Goal: Task Accomplishment & Management: Use online tool/utility

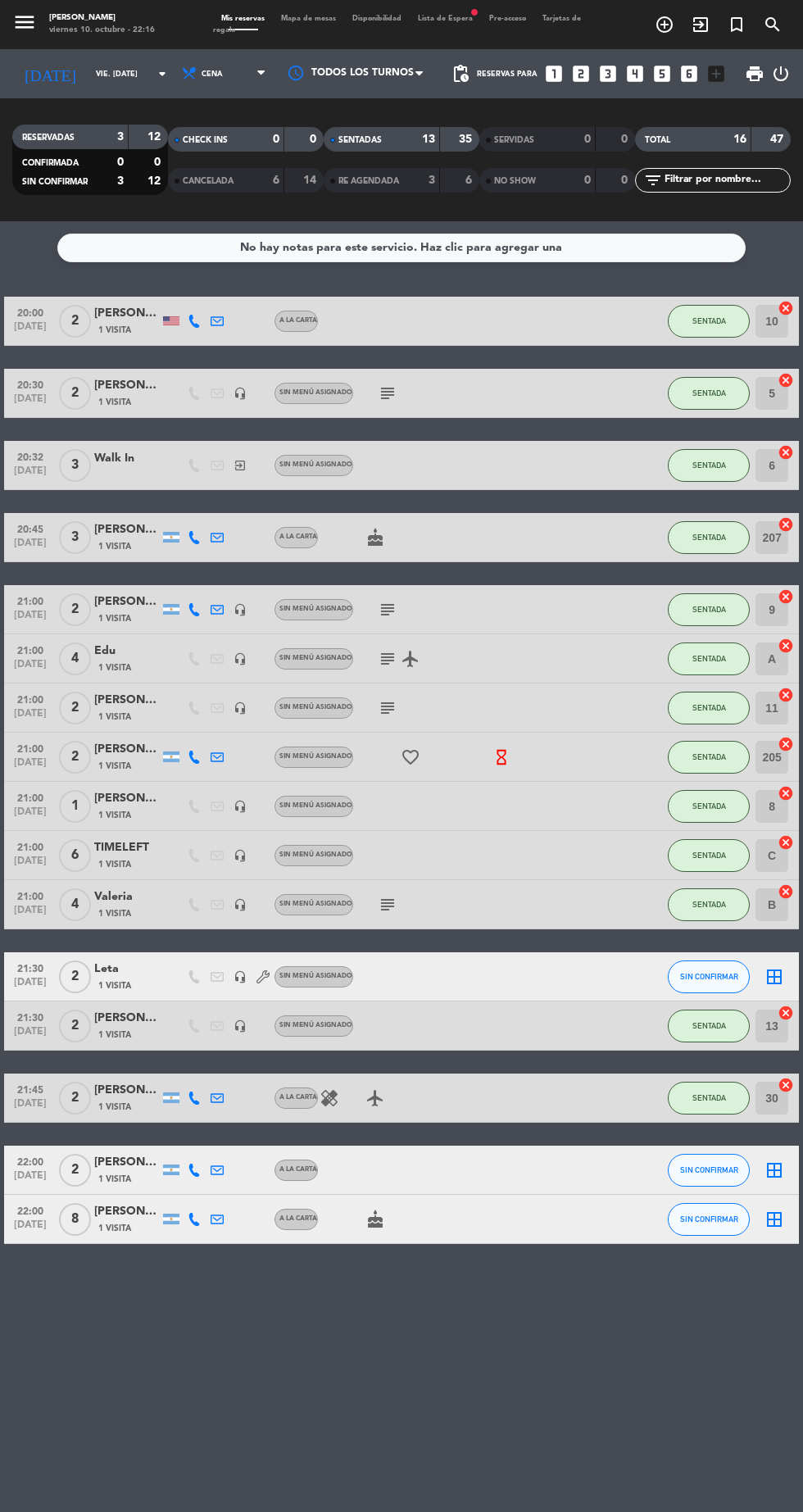
click at [428, 139] on strong "13" at bounding box center [428, 139] width 13 height 11
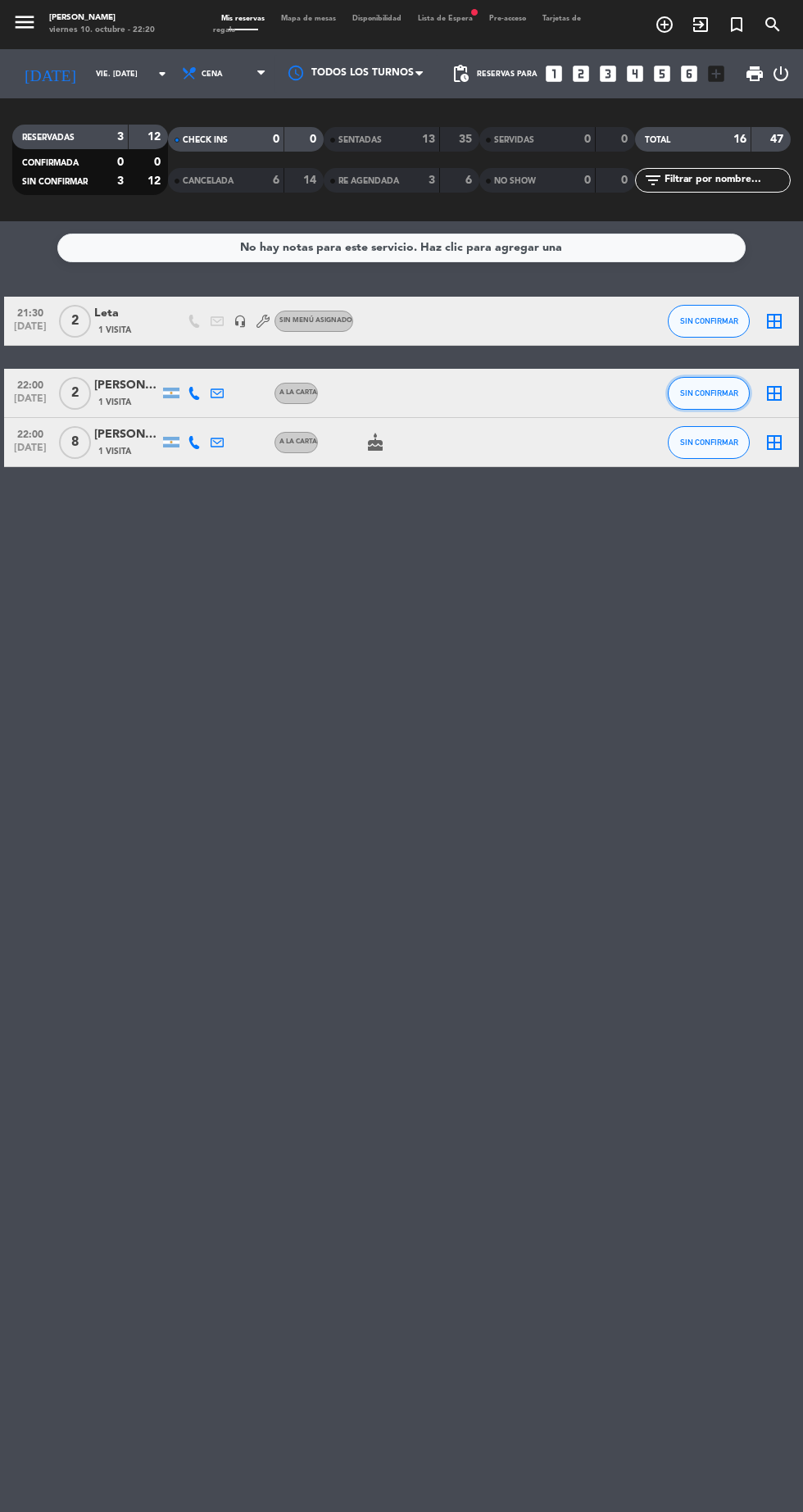
click at [734, 399] on button "SIN CONFIRMAR" at bounding box center [709, 393] width 82 height 33
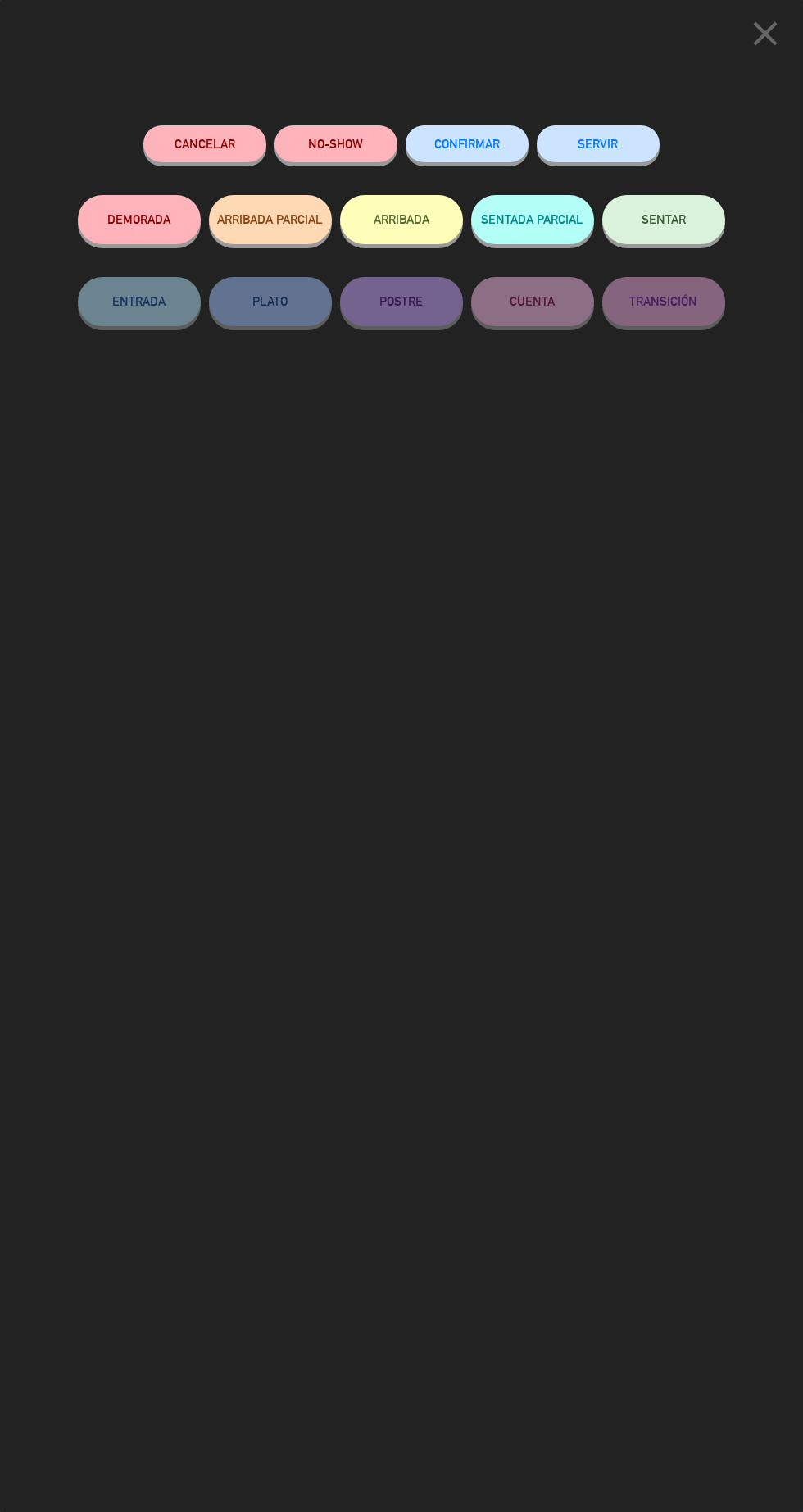
click at [692, 223] on button "SENTAR" at bounding box center [664, 219] width 123 height 49
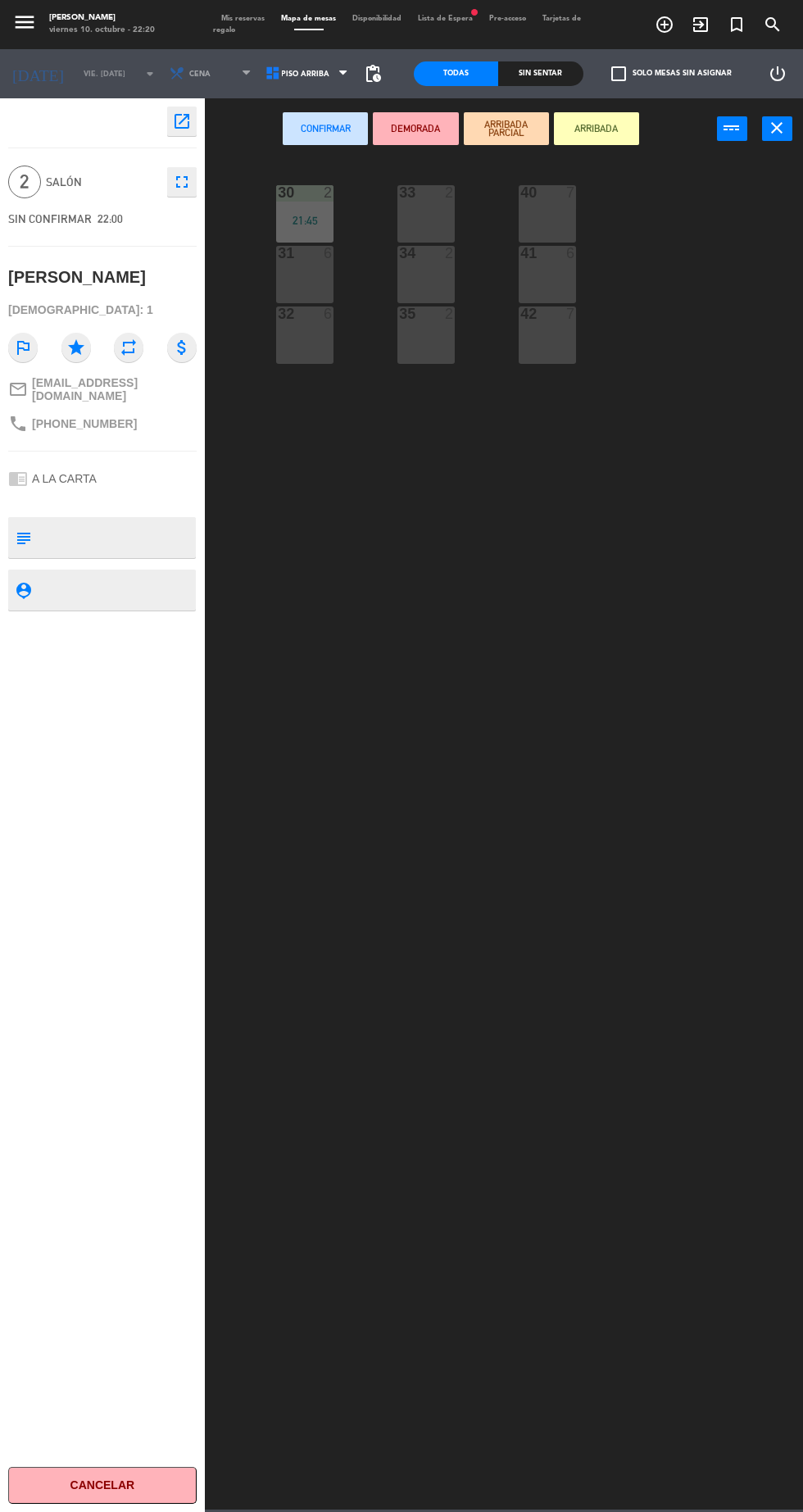
click at [438, 362] on div "35 2" at bounding box center [426, 335] width 57 height 57
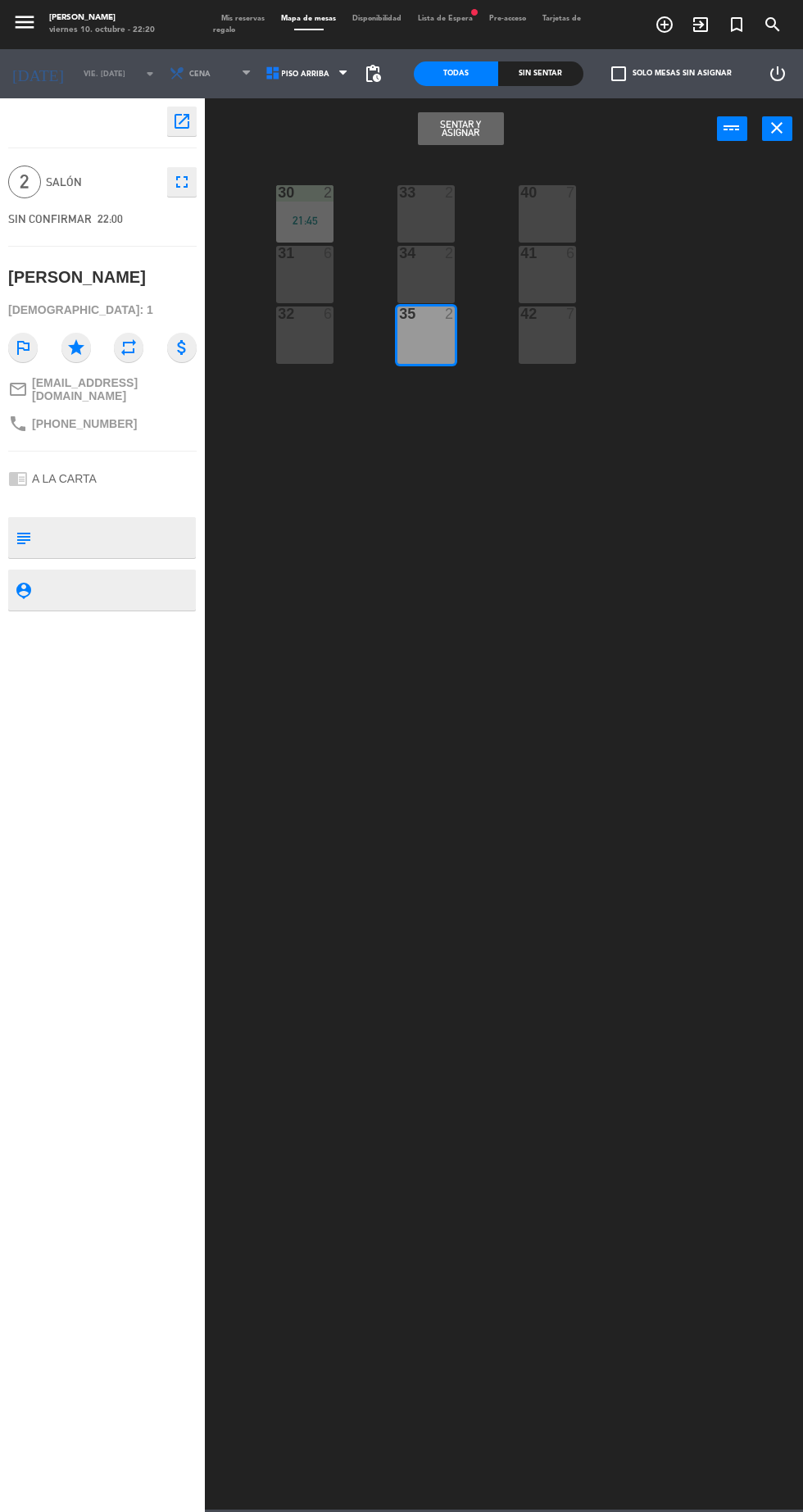
click at [478, 131] on button "Sentar y Asignar" at bounding box center [460, 128] width 86 height 33
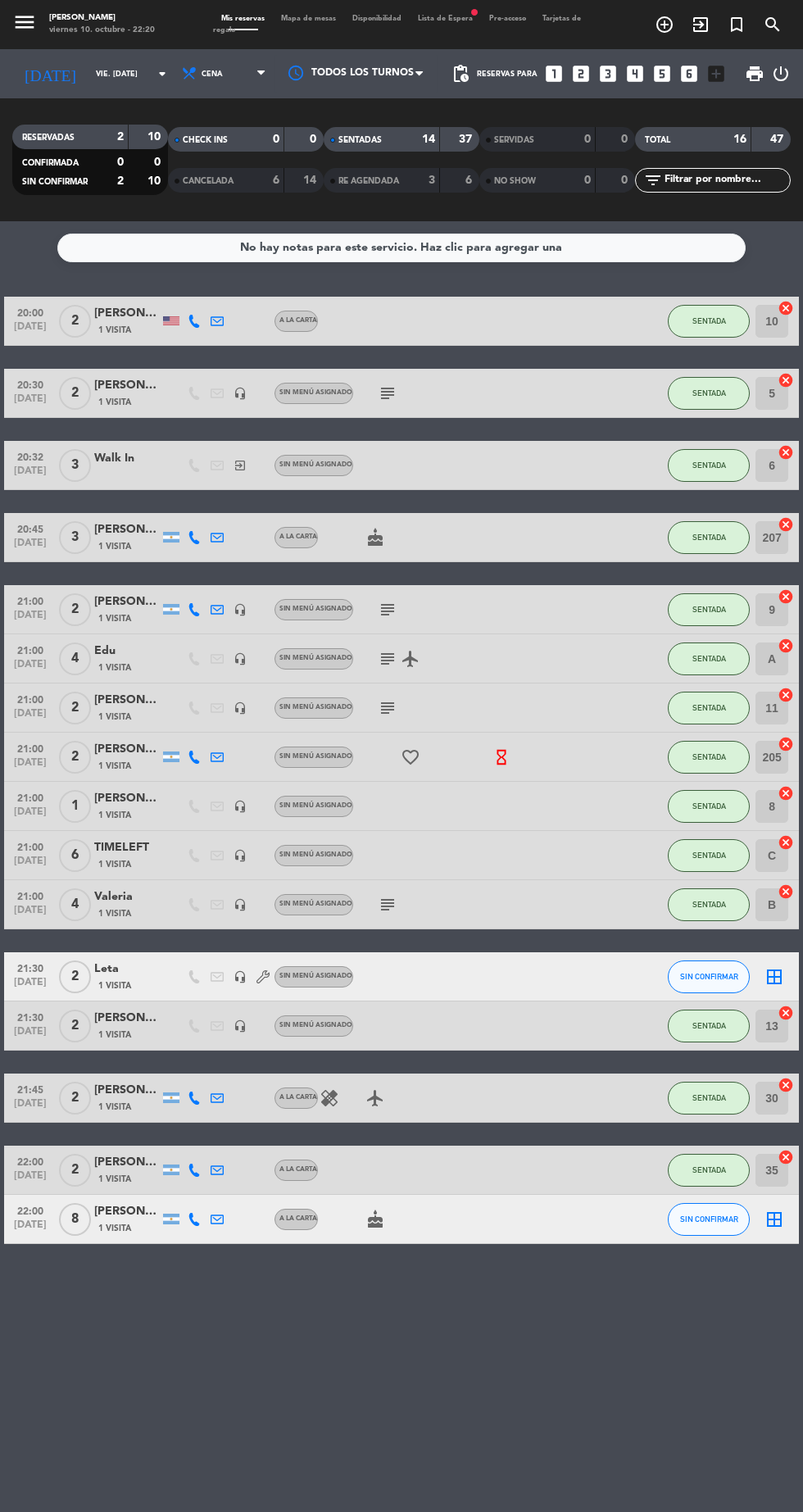
click at [432, 145] on strong "14" at bounding box center [428, 139] width 13 height 11
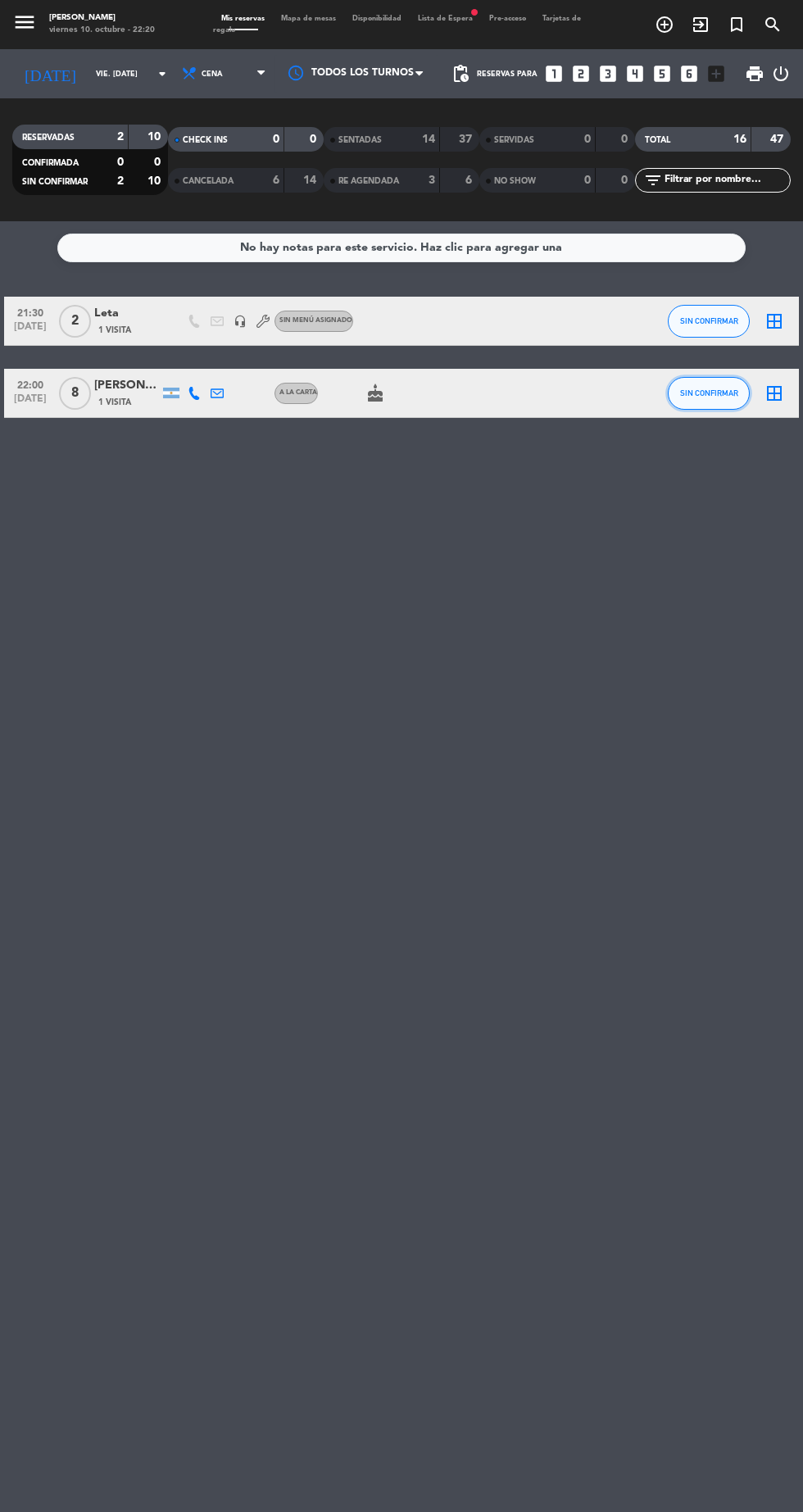
click at [704, 392] on span "SIN CONFIRMAR" at bounding box center [710, 393] width 58 height 9
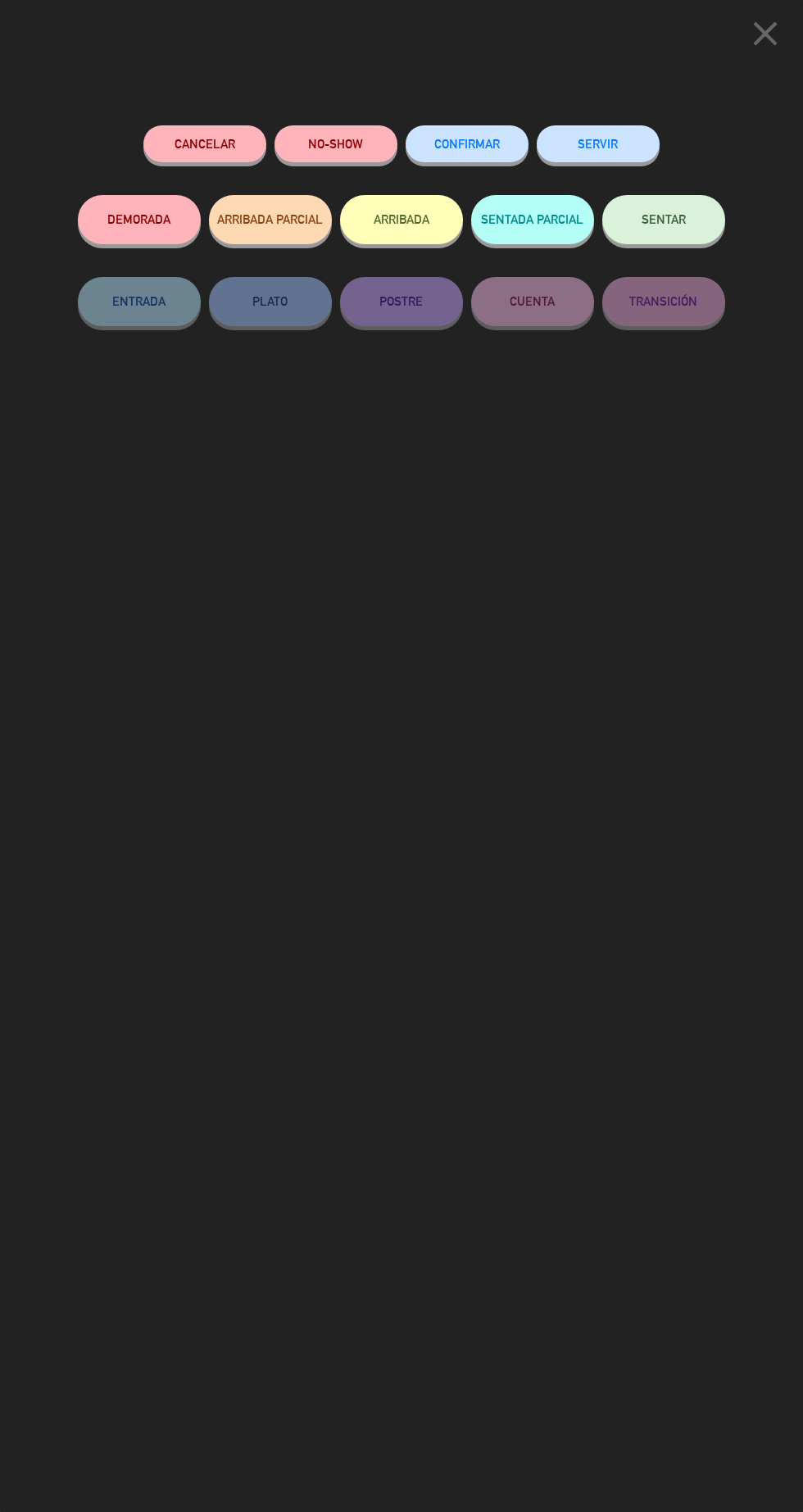
click at [682, 196] on div "SENTAR" at bounding box center [664, 235] width 123 height 82
click at [675, 234] on button "SENTAR" at bounding box center [664, 219] width 123 height 49
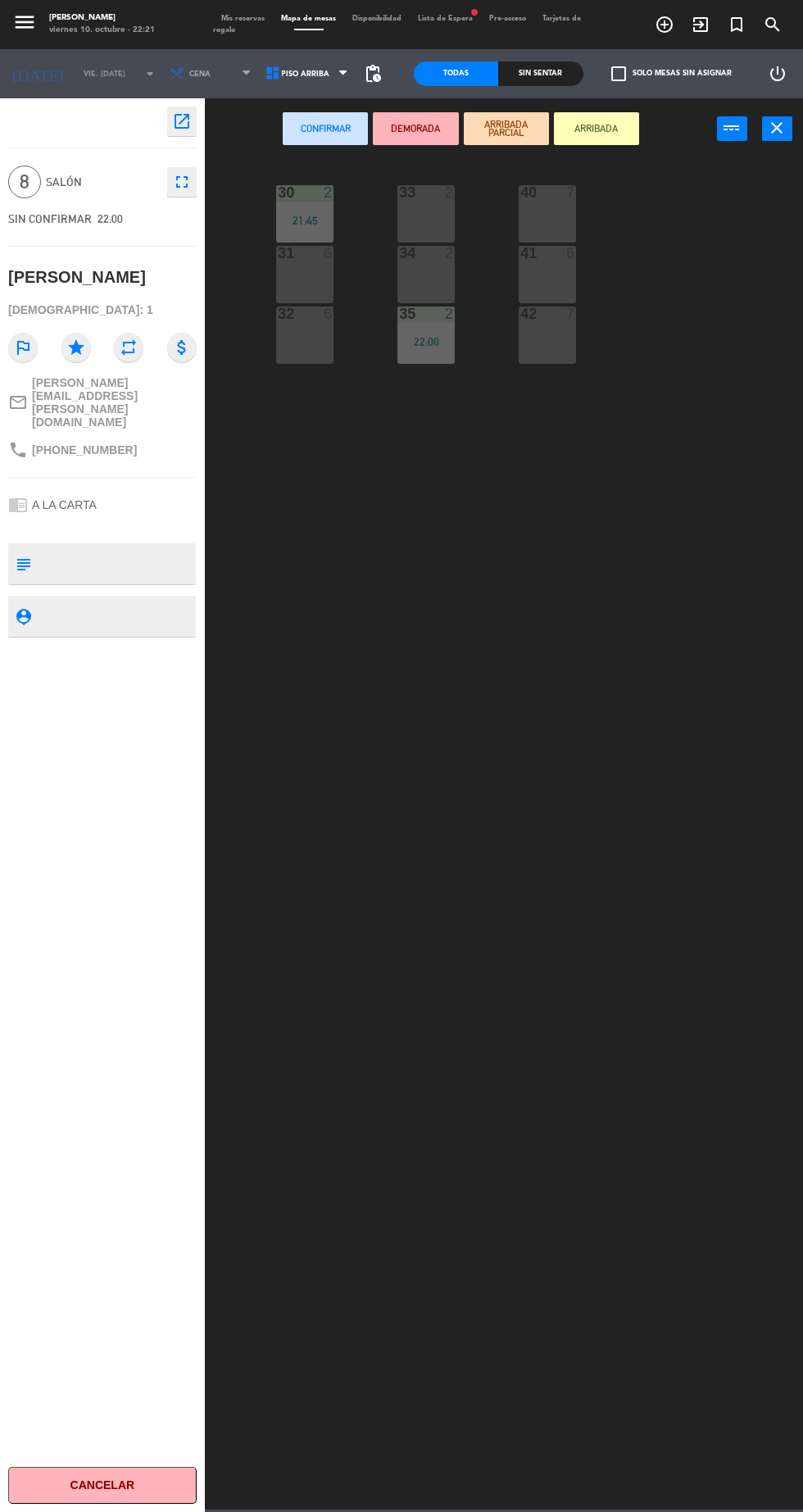
click at [558, 341] on div "42 7" at bounding box center [547, 335] width 57 height 57
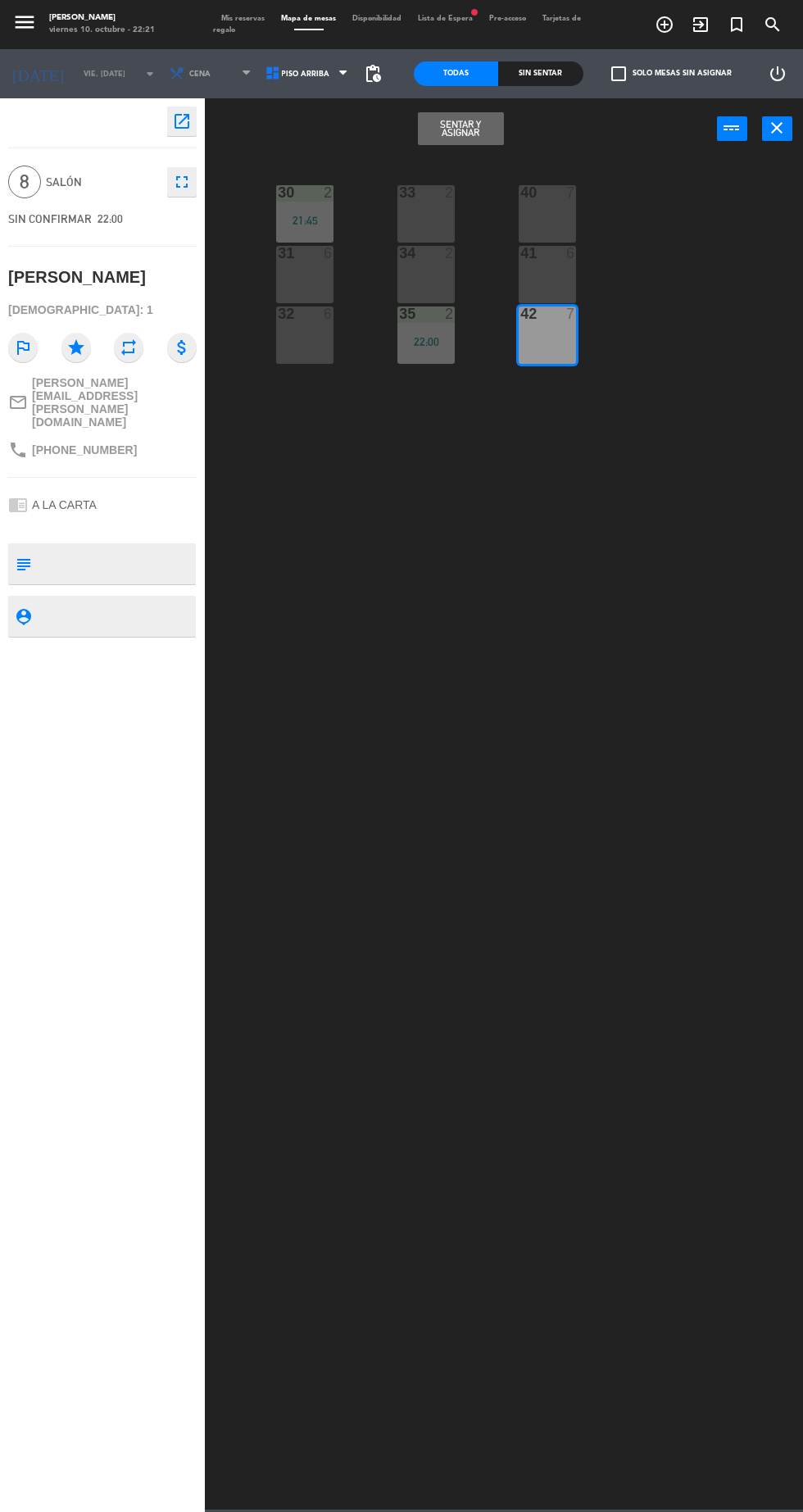
click at [464, 137] on button "Sentar y Asignar" at bounding box center [460, 128] width 86 height 33
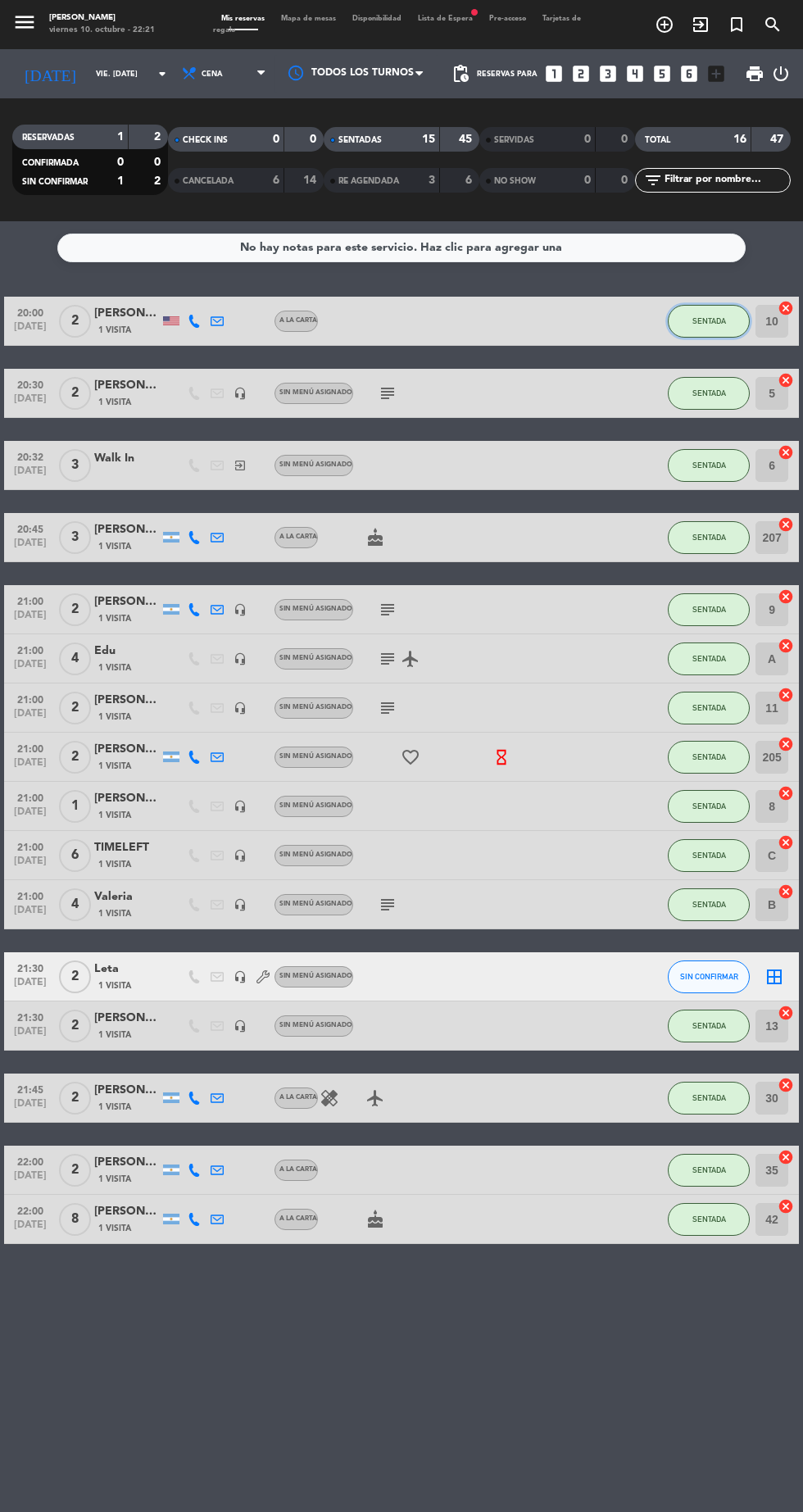
click at [718, 330] on button "SENTADA" at bounding box center [709, 321] width 82 height 33
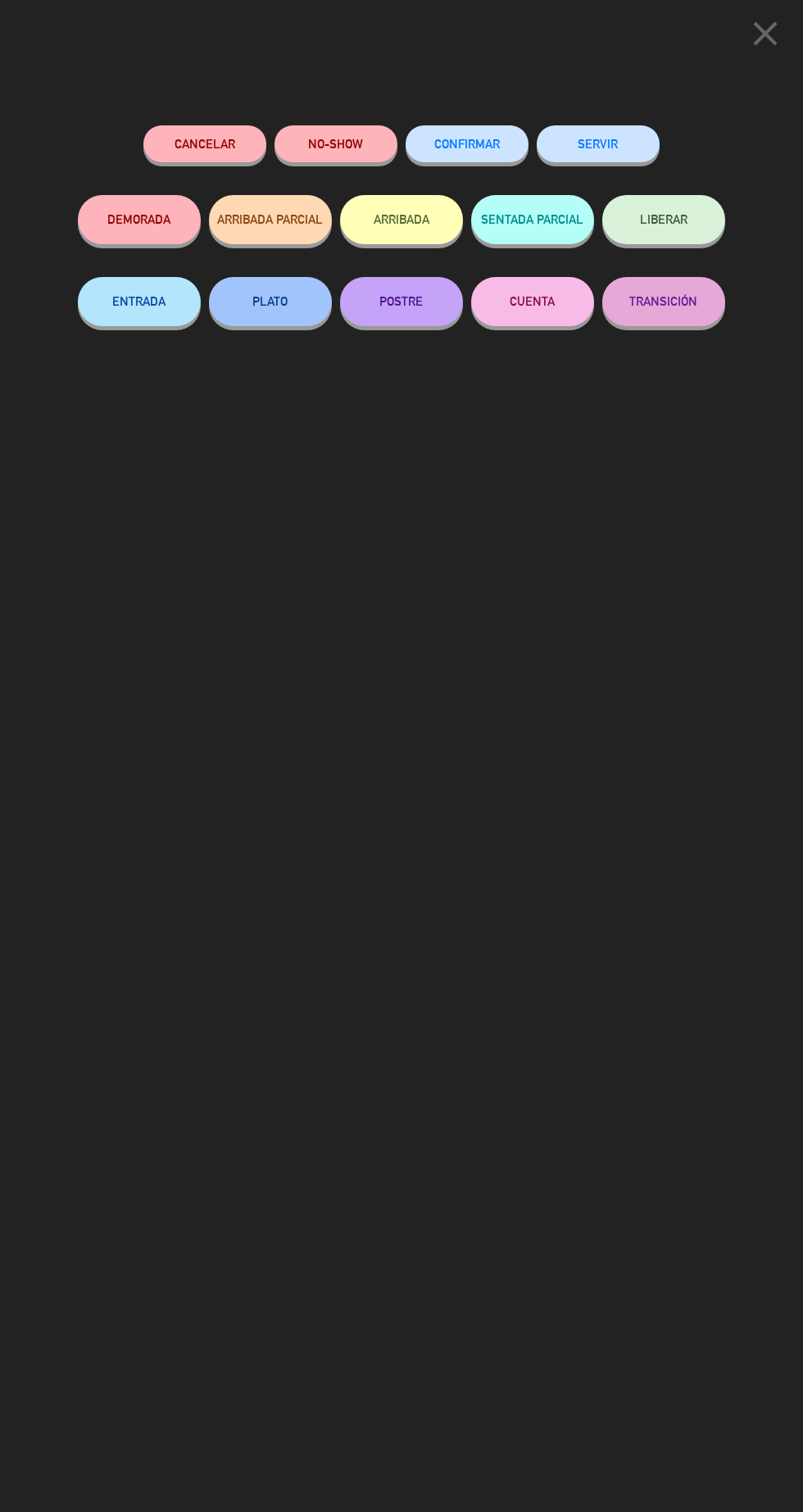
click at [639, 170] on div "SERVIR" at bounding box center [598, 159] width 123 height 70
click at [629, 155] on button "SERVIR" at bounding box center [598, 144] width 123 height 37
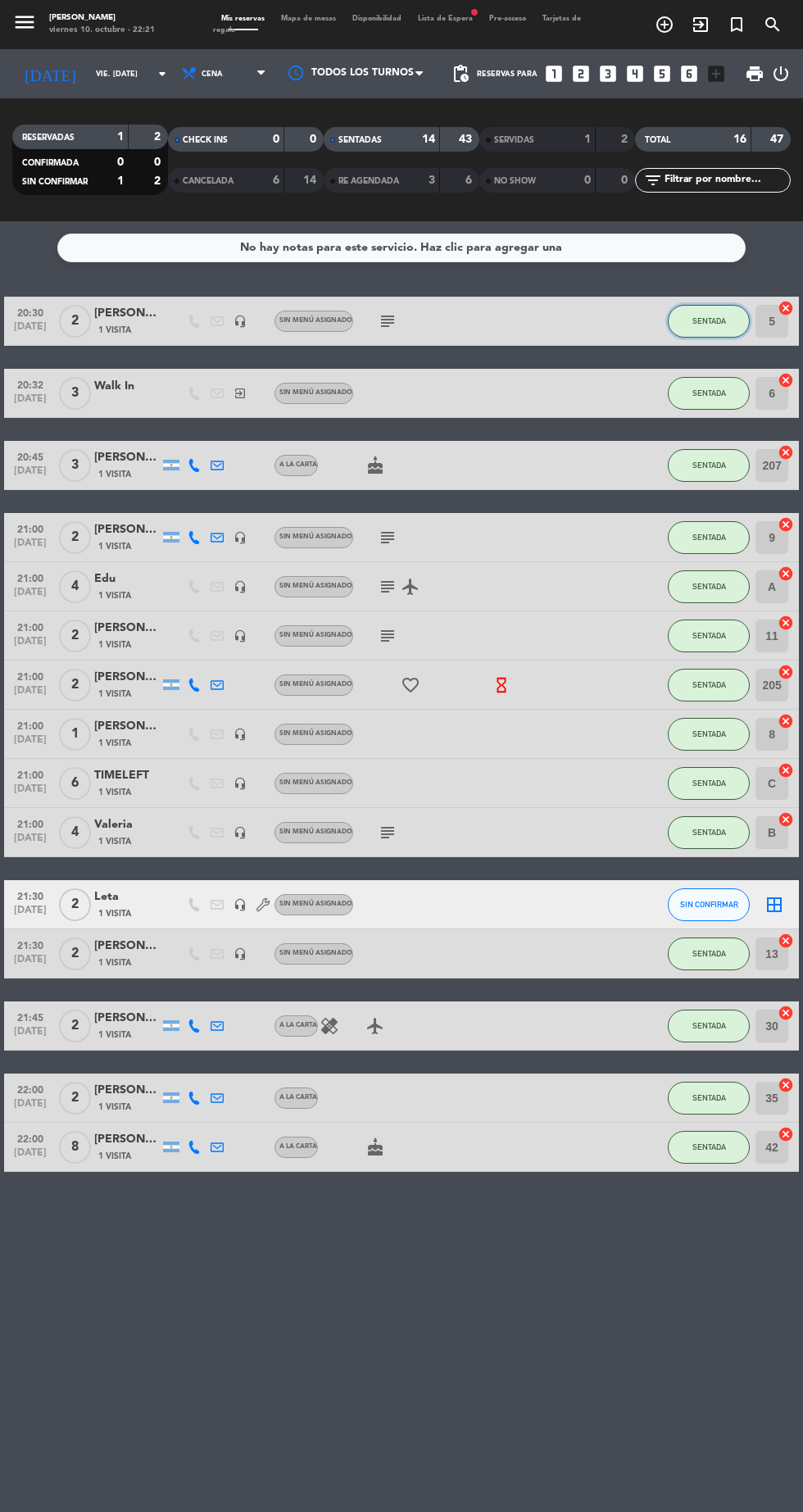
click at [719, 316] on span "SENTADA" at bounding box center [710, 321] width 33 height 9
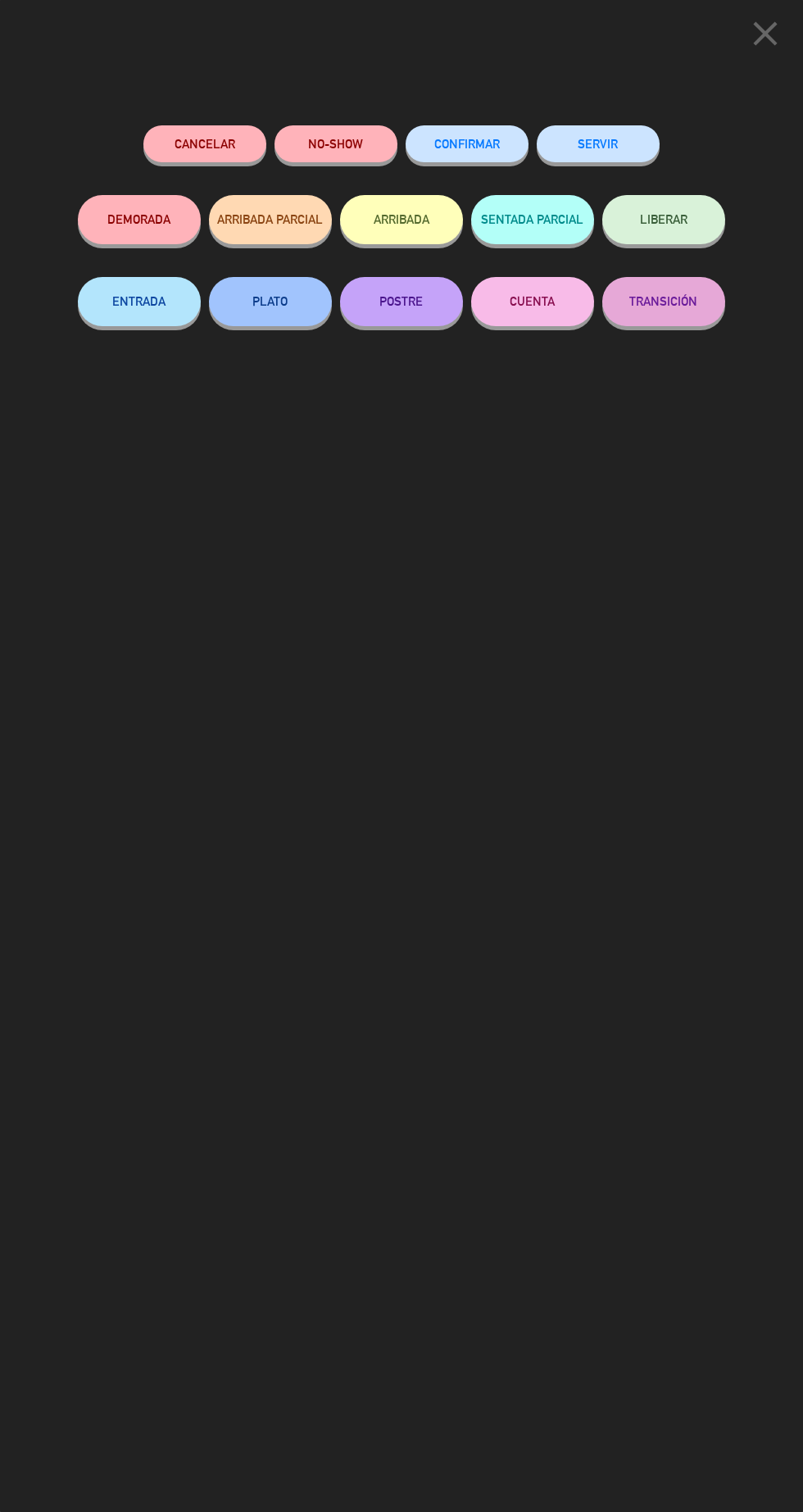
click at [637, 158] on button "SERVIR" at bounding box center [598, 144] width 123 height 37
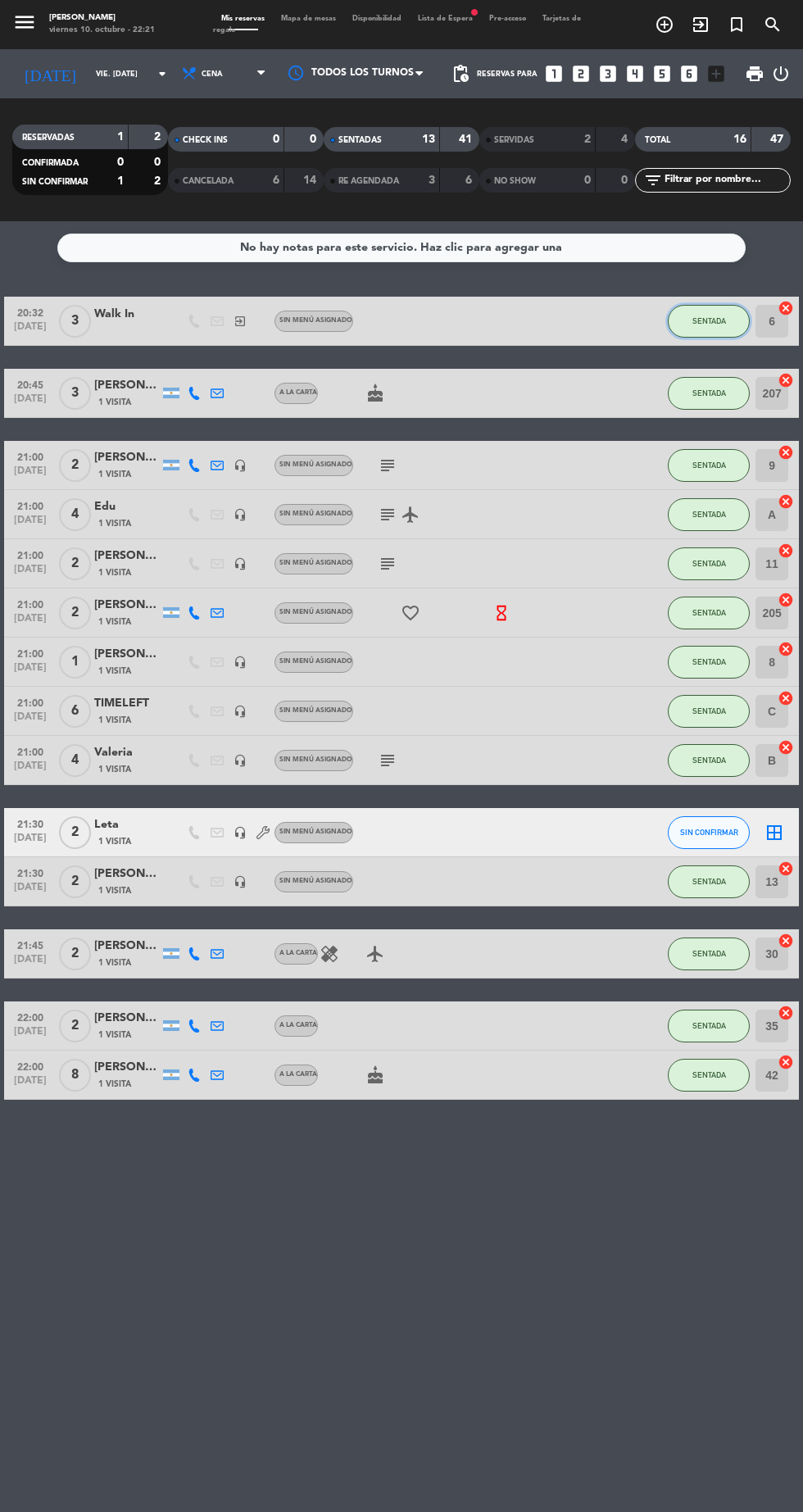
click at [720, 334] on button "SENTADA" at bounding box center [709, 321] width 82 height 33
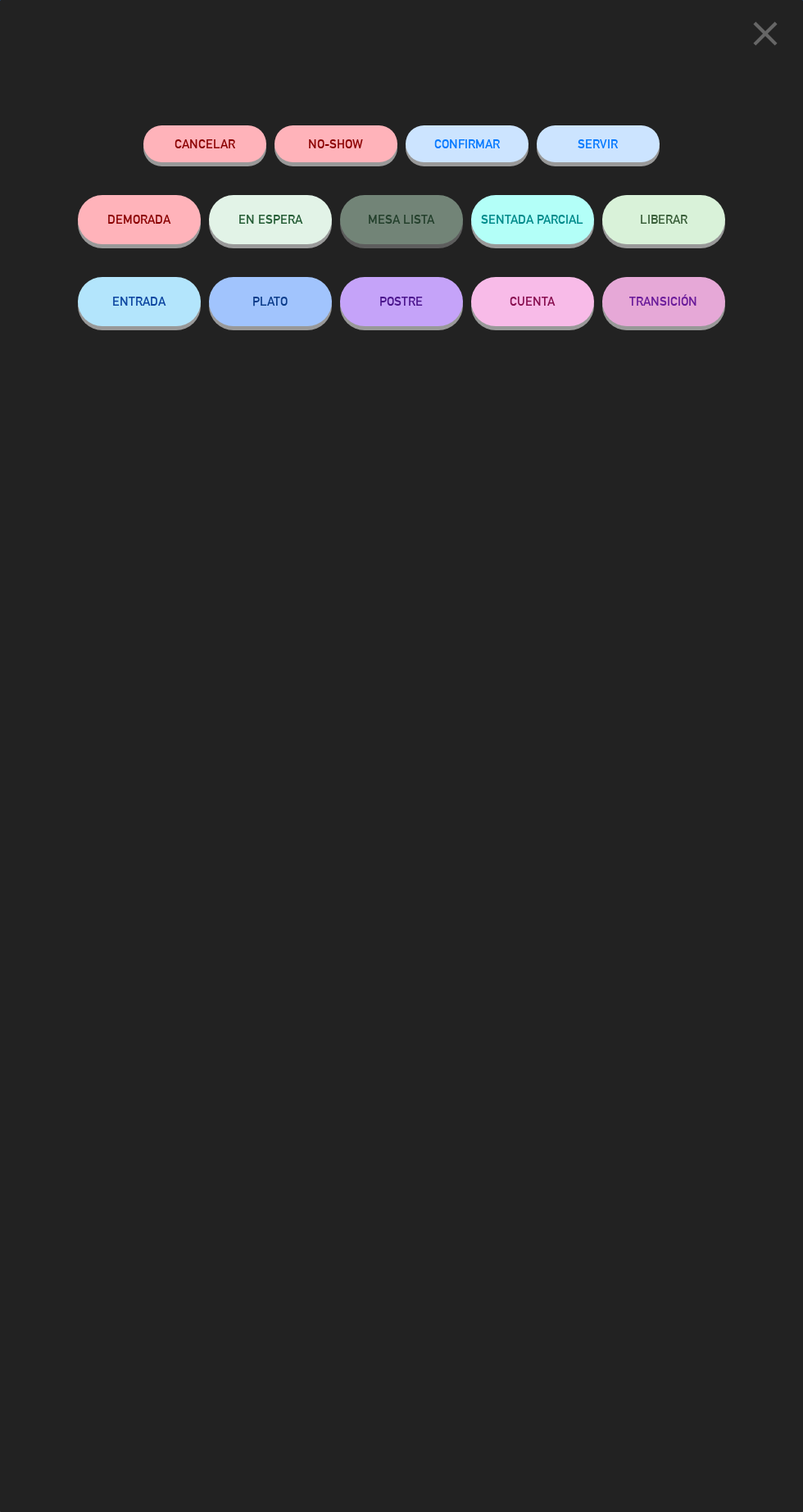
click at [629, 156] on button "SERVIR" at bounding box center [598, 144] width 123 height 37
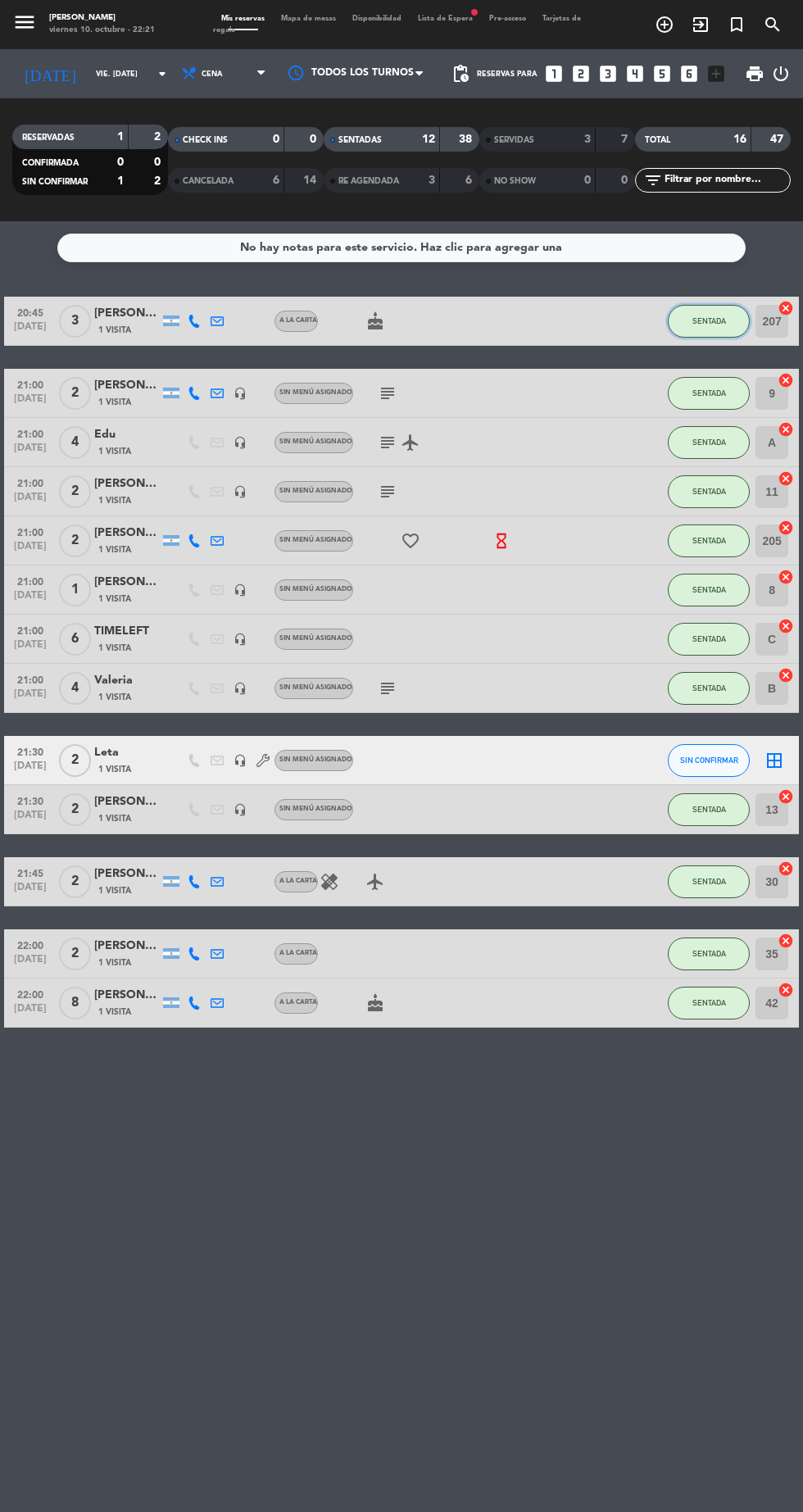
click at [725, 330] on button "SENTADA" at bounding box center [709, 321] width 82 height 33
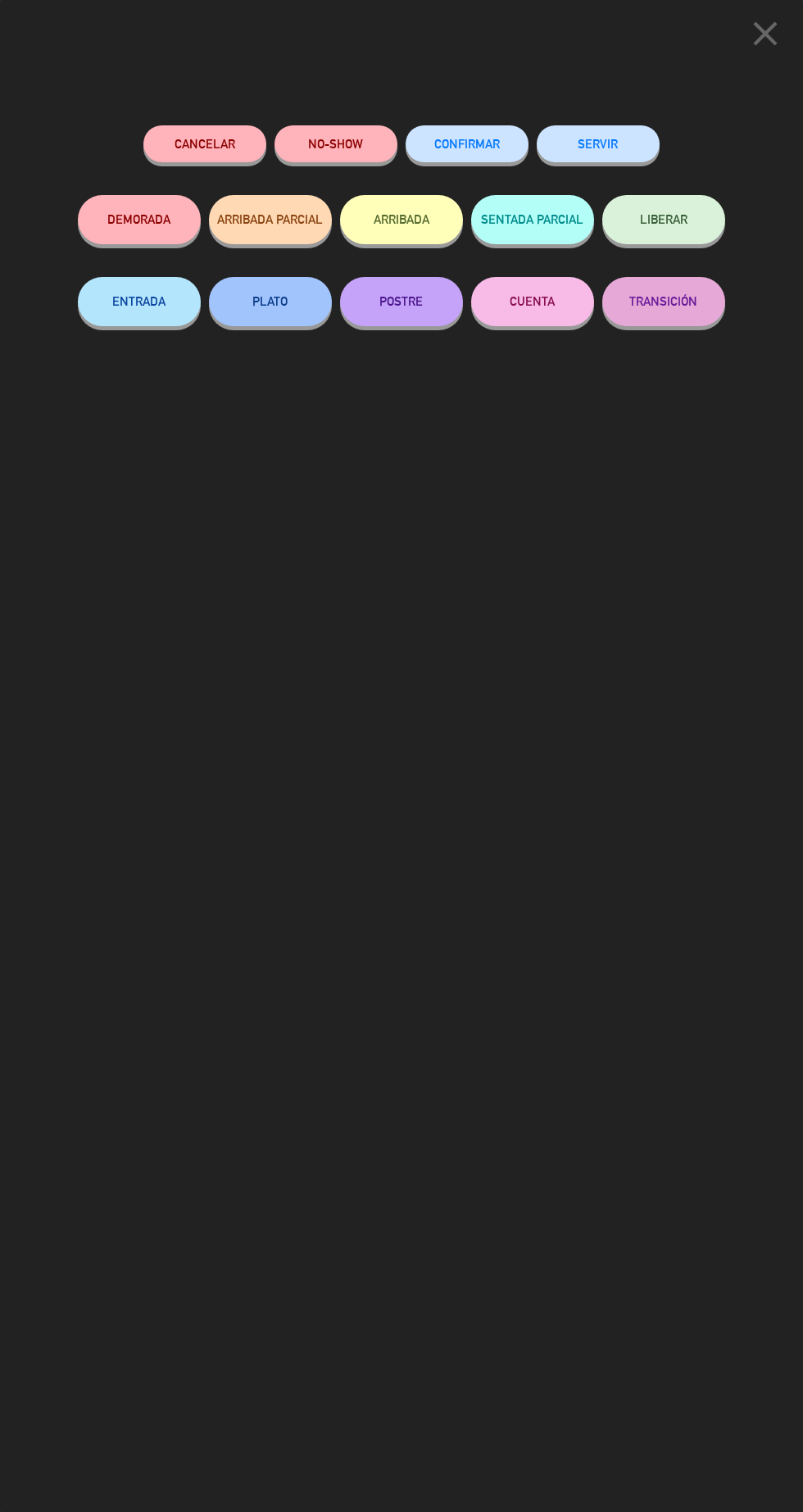
click at [628, 152] on button "SERVIR" at bounding box center [598, 144] width 123 height 37
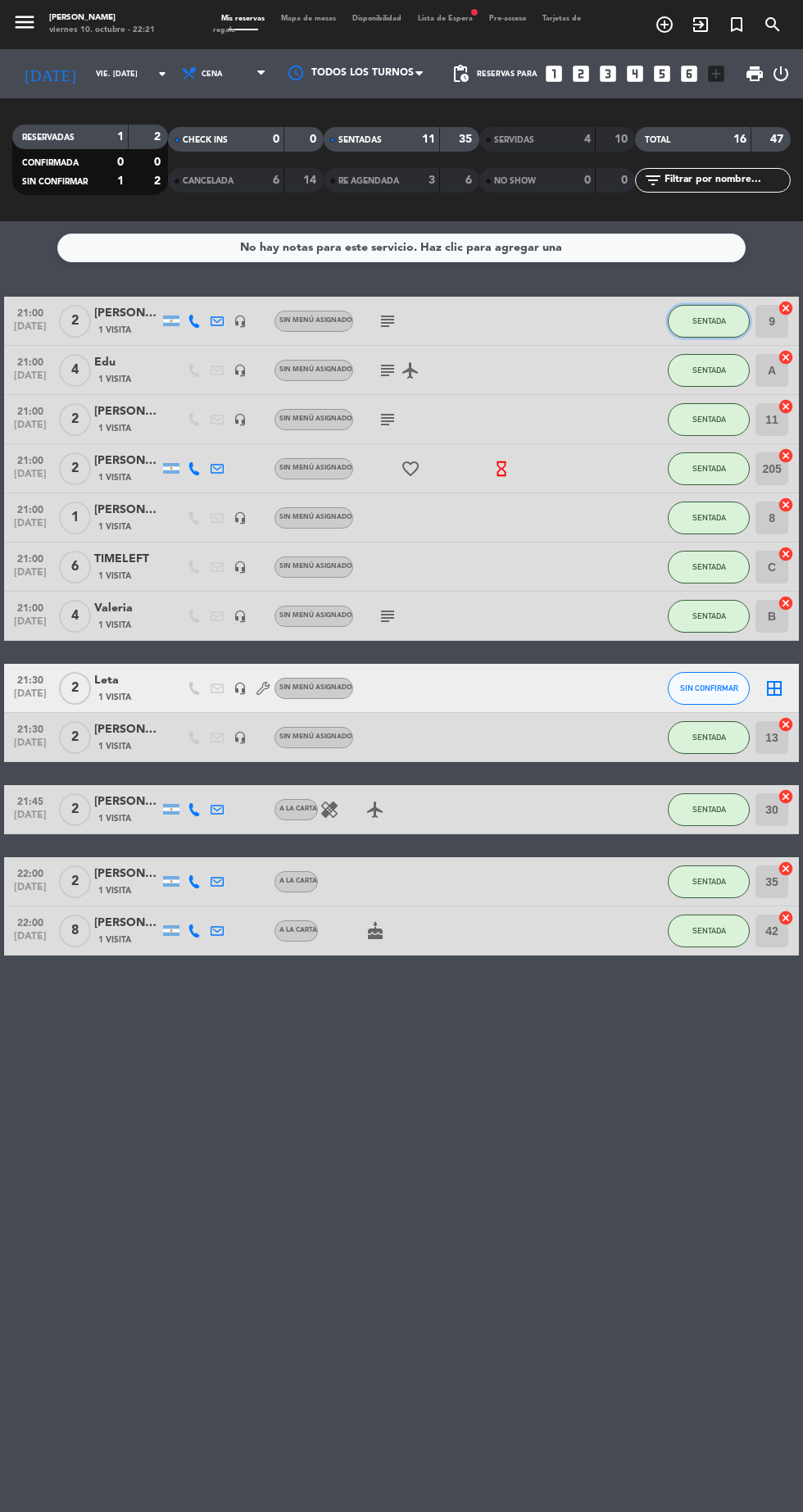
click at [731, 317] on button "SENTADA" at bounding box center [709, 321] width 82 height 33
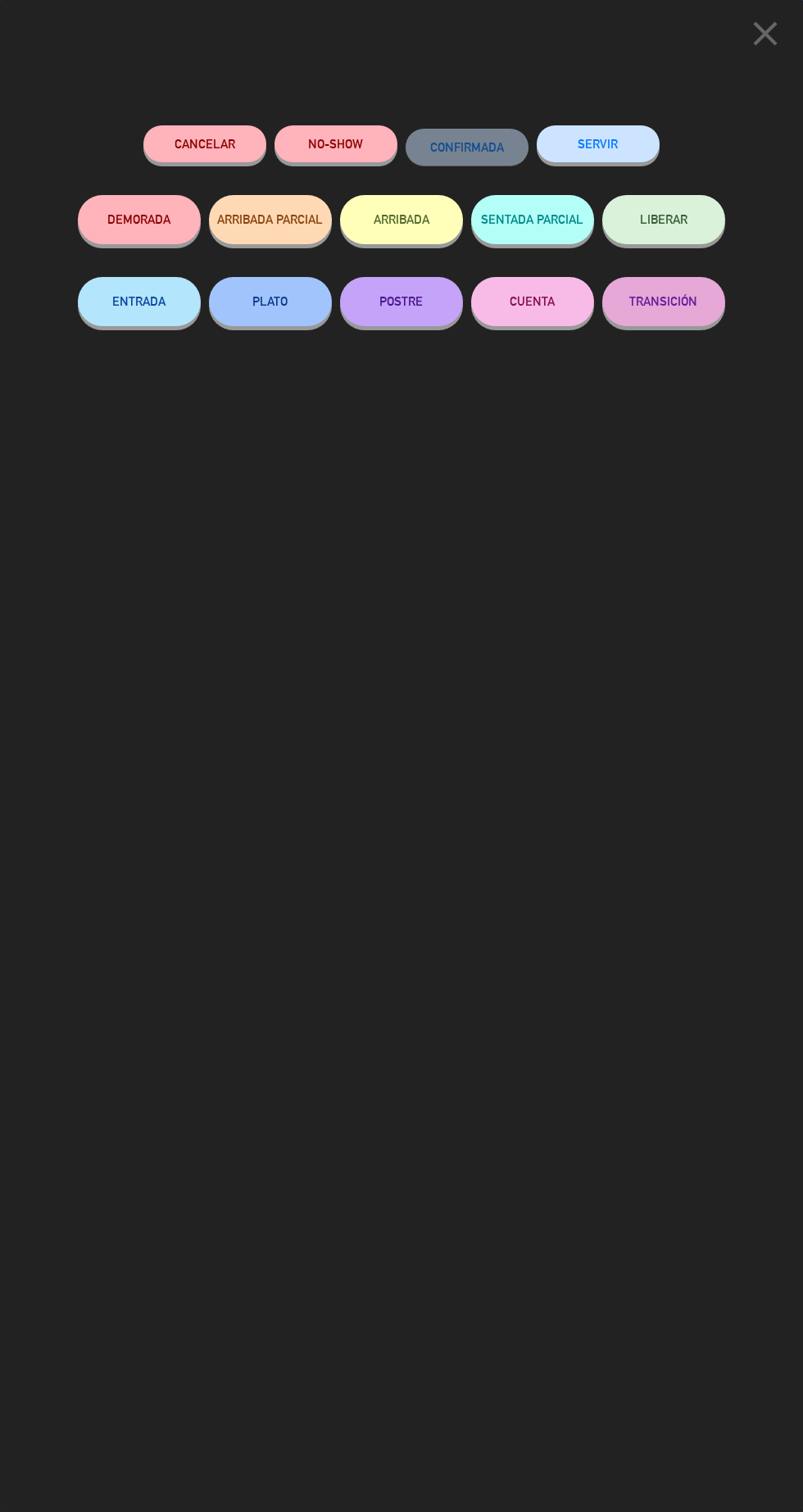
click at [633, 147] on button "SERVIR" at bounding box center [598, 144] width 123 height 37
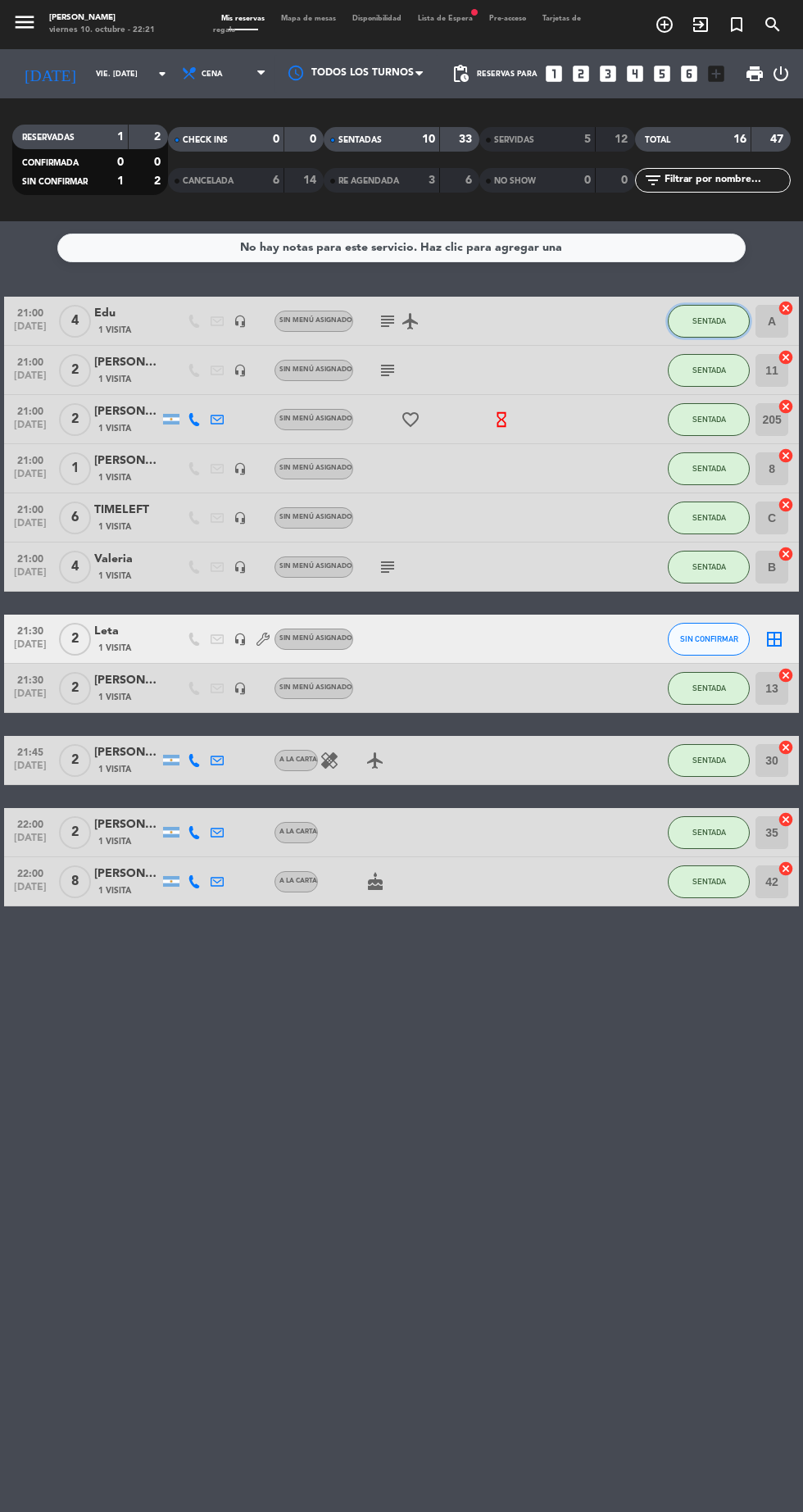
click at [729, 322] on button "SENTADA" at bounding box center [709, 321] width 82 height 33
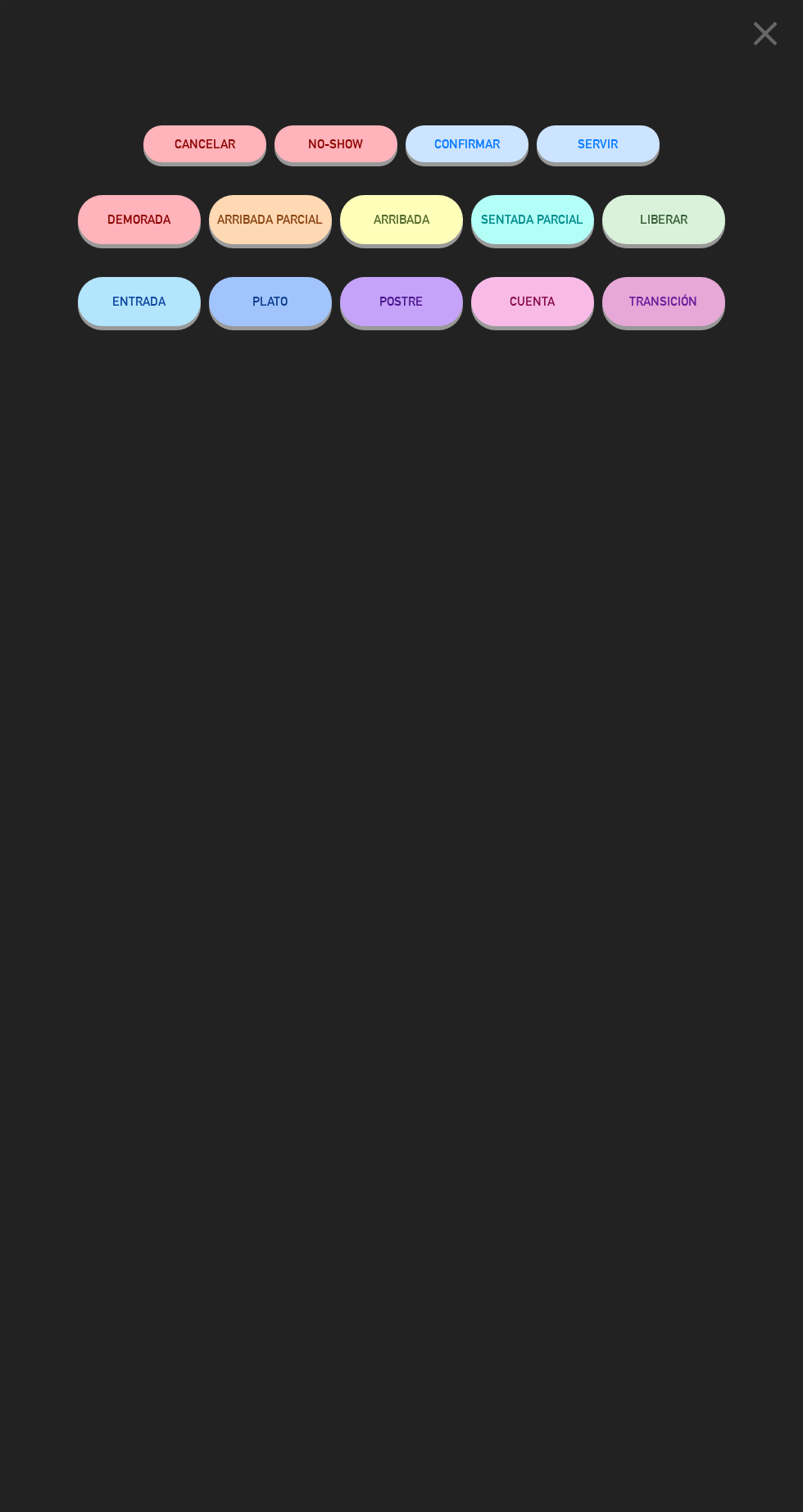
click at [638, 159] on button "SERVIR" at bounding box center [598, 144] width 123 height 37
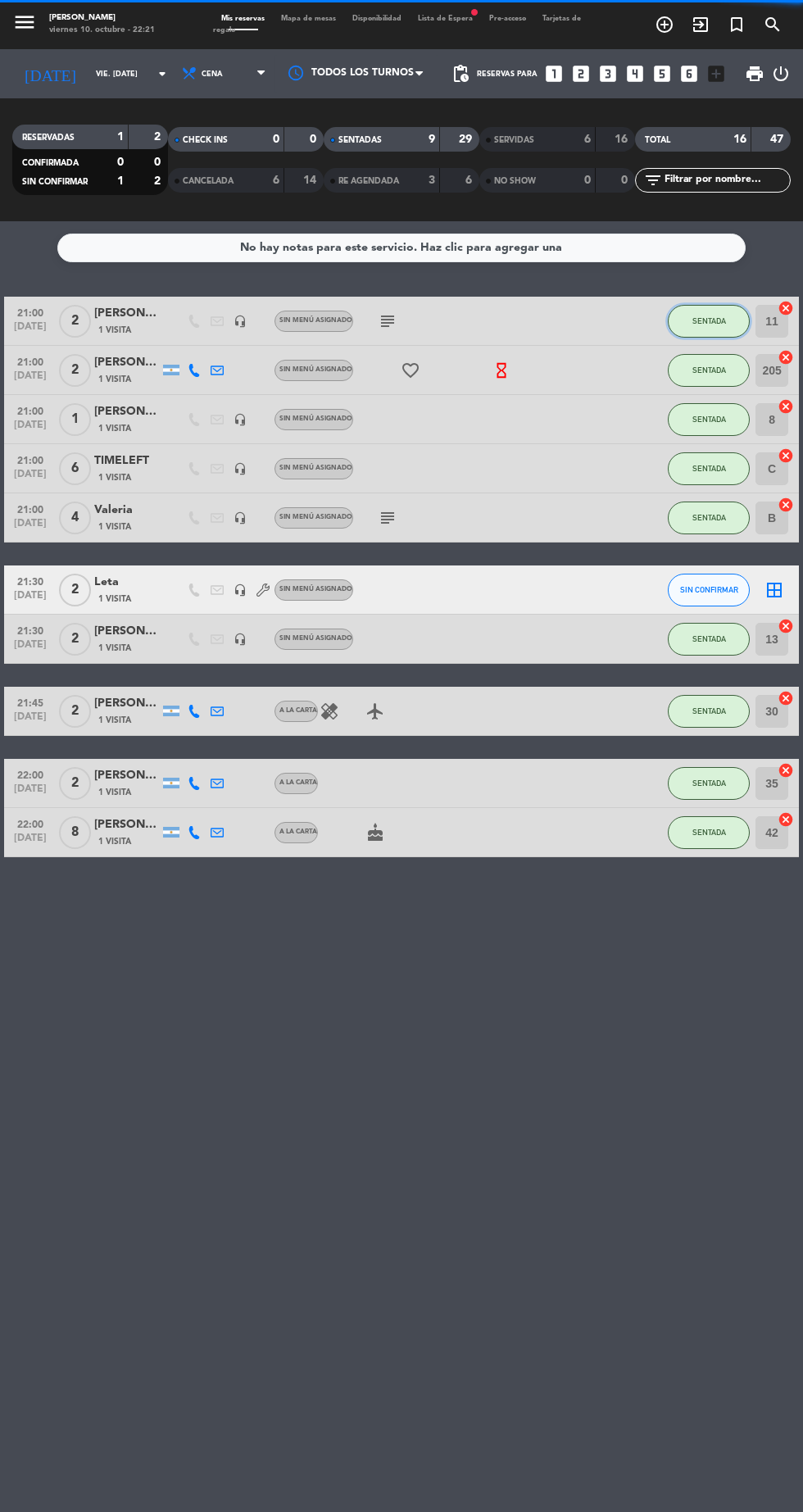
click at [727, 331] on button "SENTADA" at bounding box center [709, 321] width 82 height 33
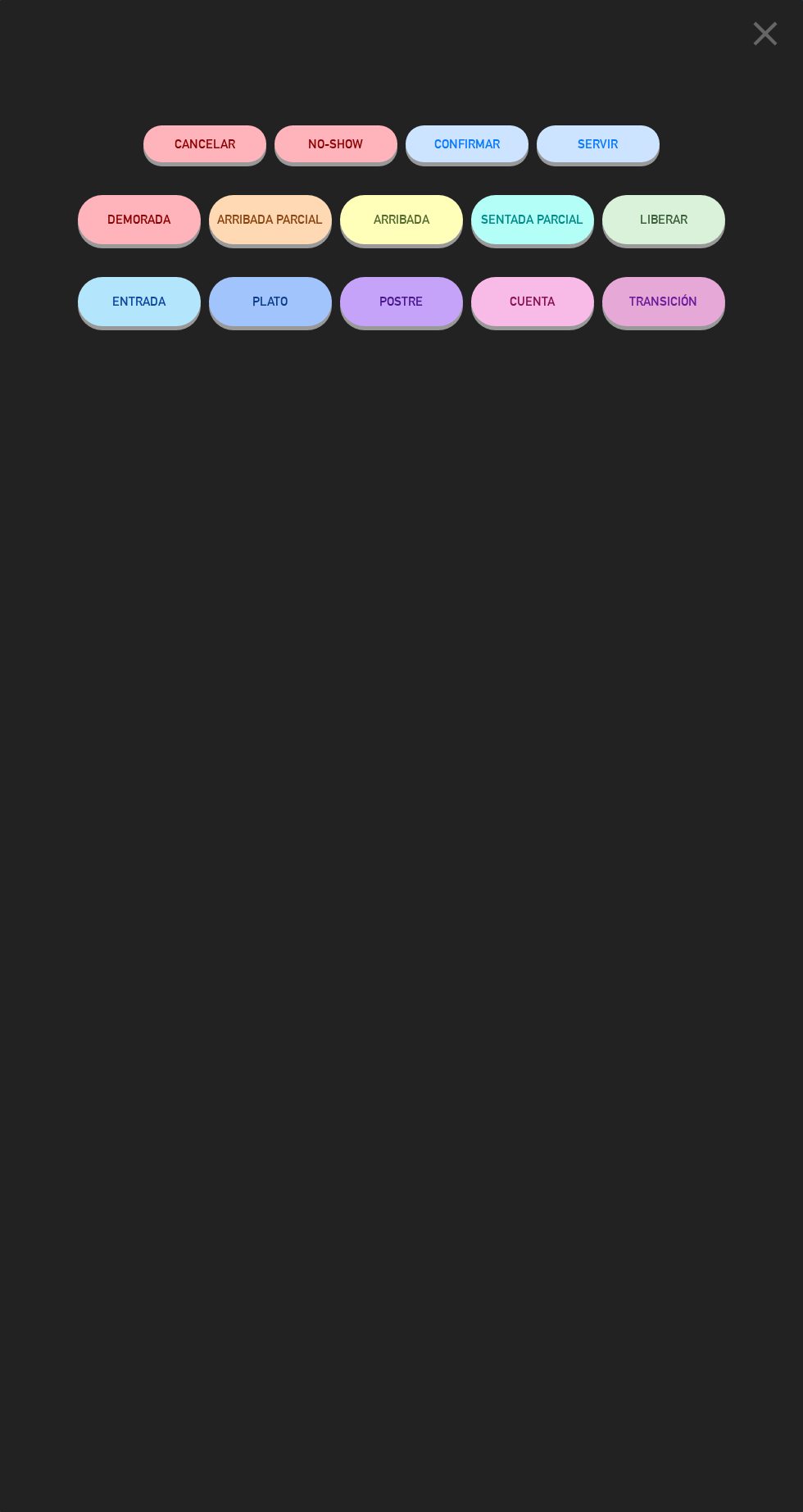
click at [627, 147] on button "SERVIR" at bounding box center [598, 144] width 123 height 37
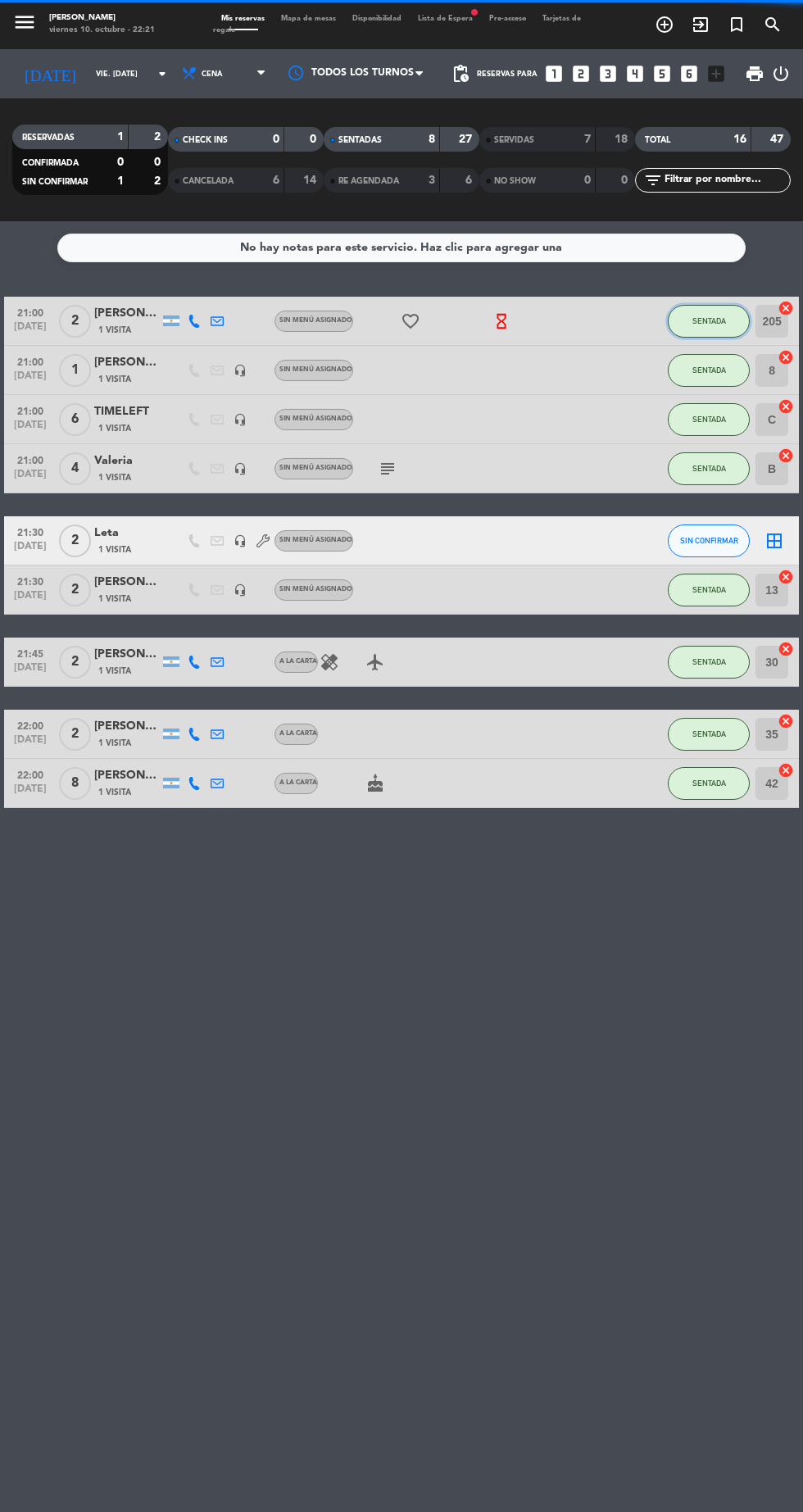
click at [732, 336] on button "SENTADA" at bounding box center [709, 321] width 82 height 33
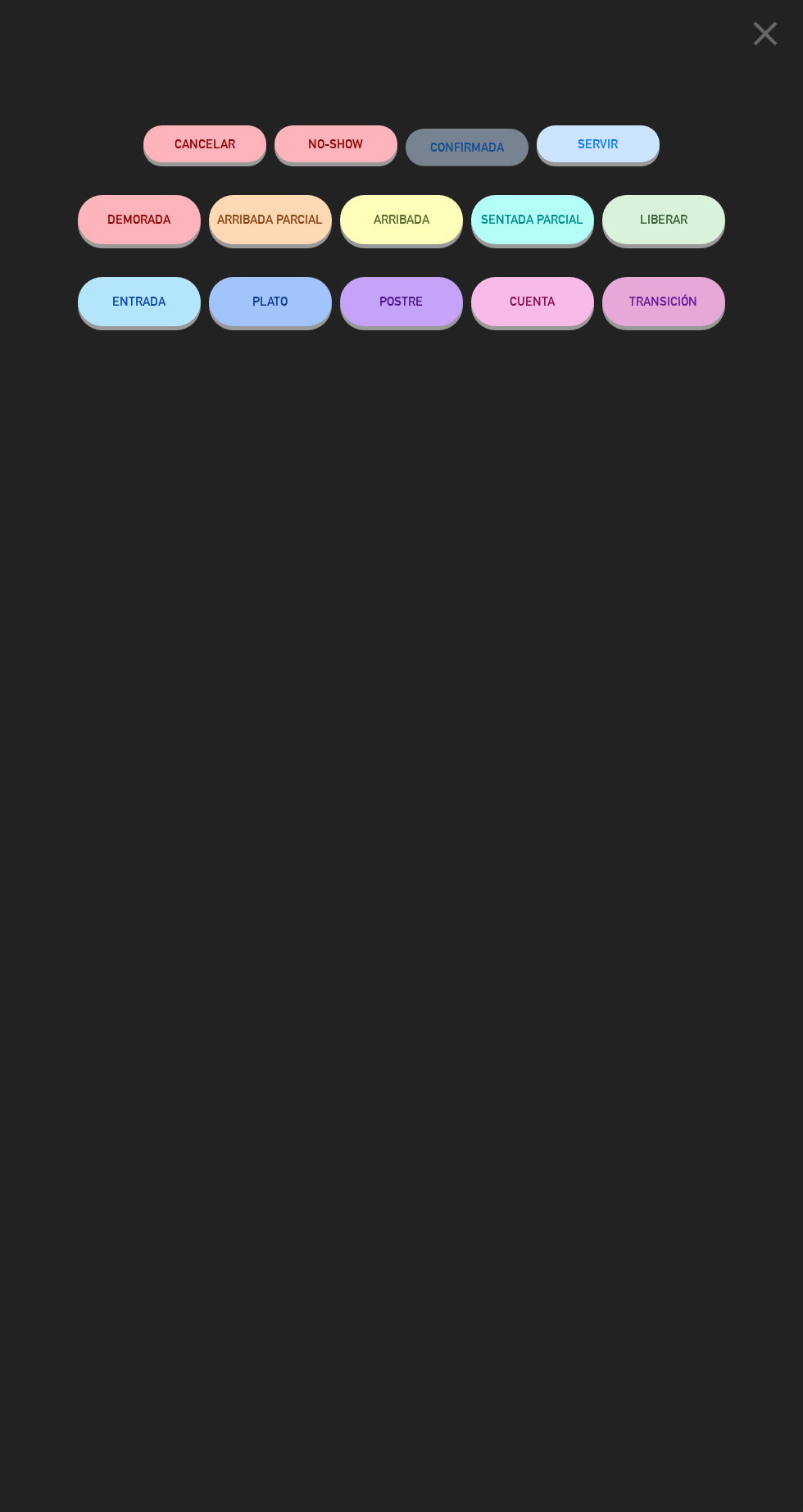
click at [639, 154] on button "SERVIR" at bounding box center [598, 144] width 123 height 37
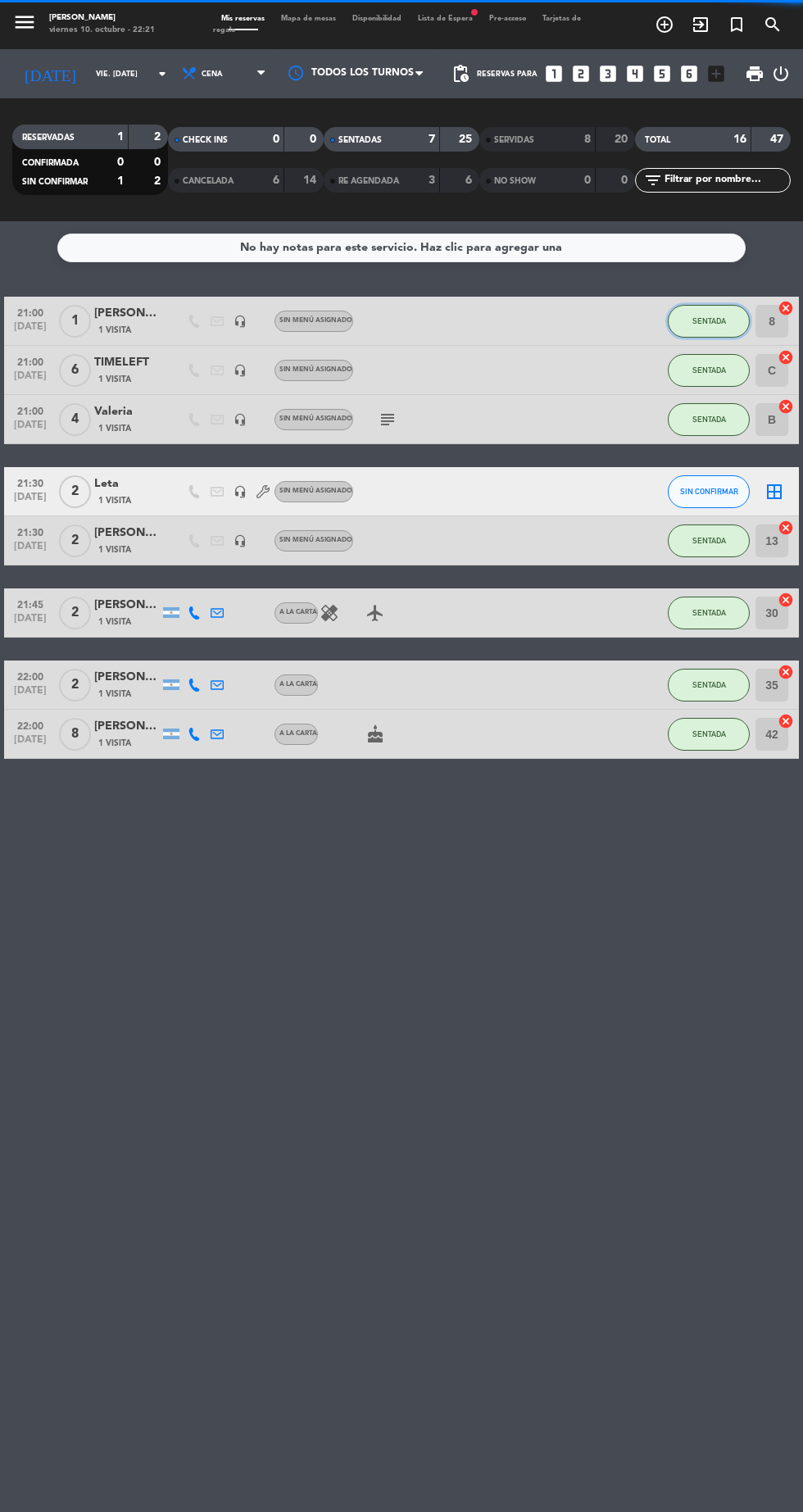
click at [732, 318] on button "SENTADA" at bounding box center [709, 321] width 82 height 33
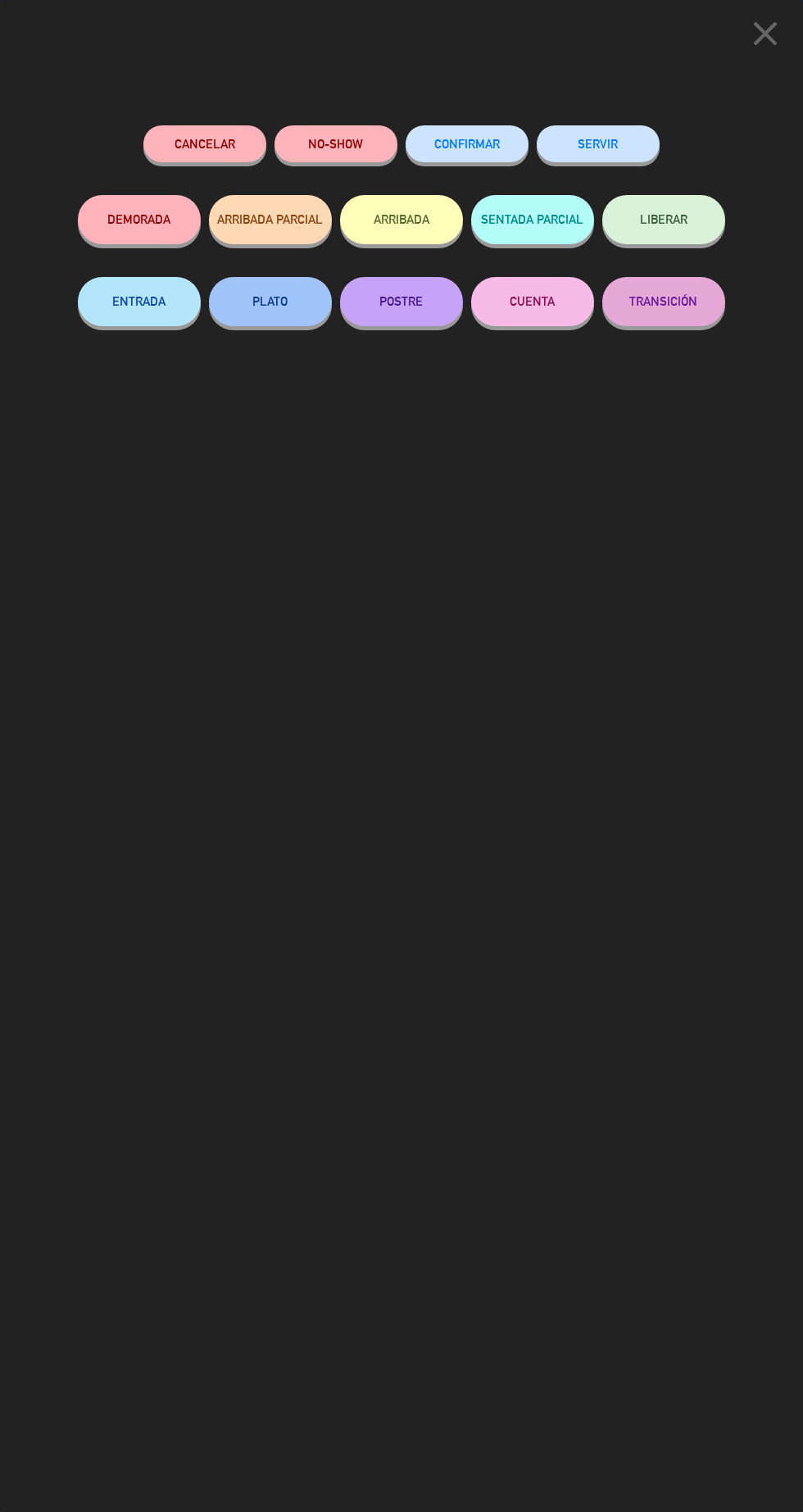
click at [643, 157] on button "SERVIR" at bounding box center [598, 144] width 123 height 37
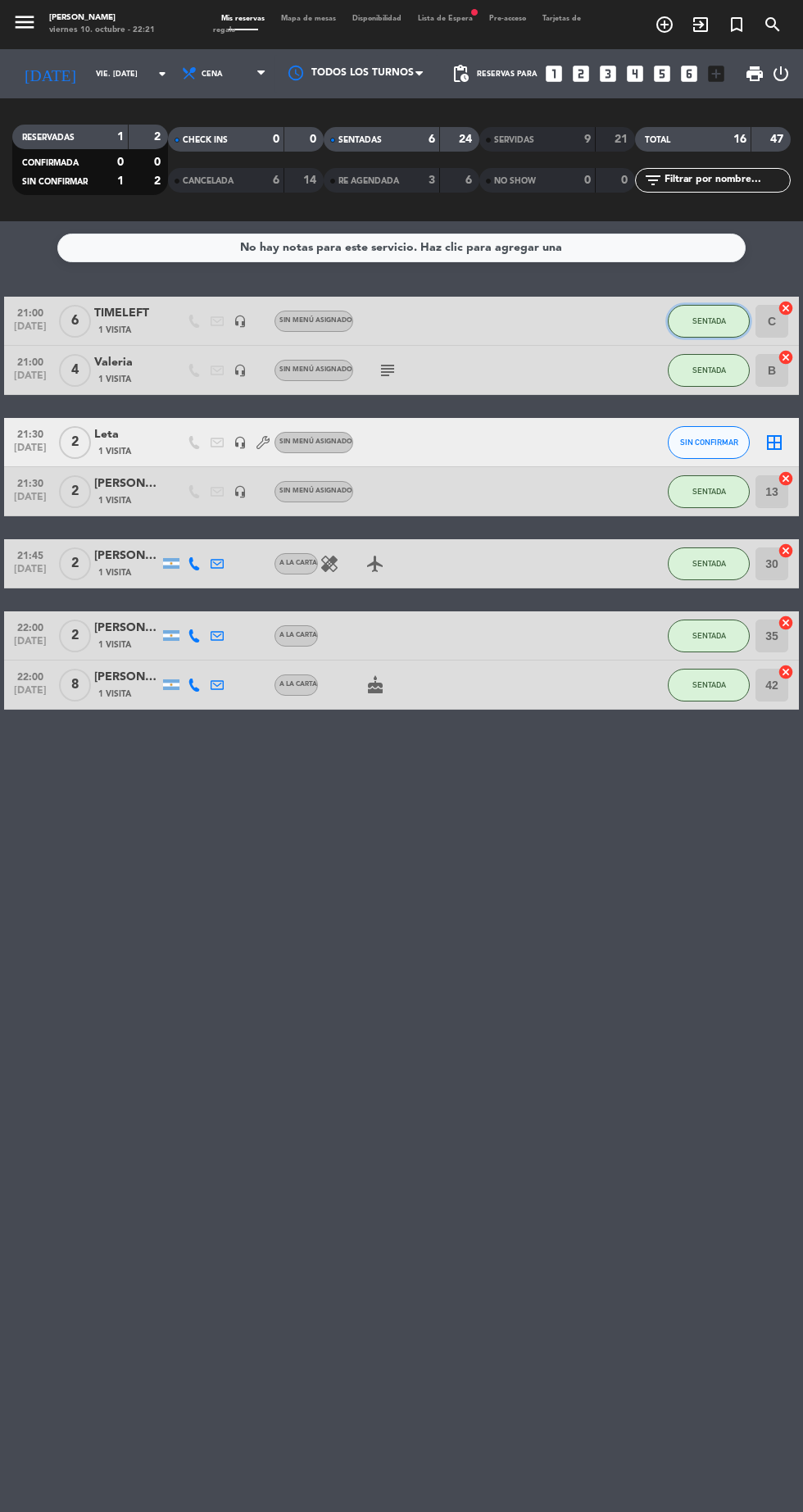
click at [741, 323] on button "SENTADA" at bounding box center [709, 321] width 82 height 33
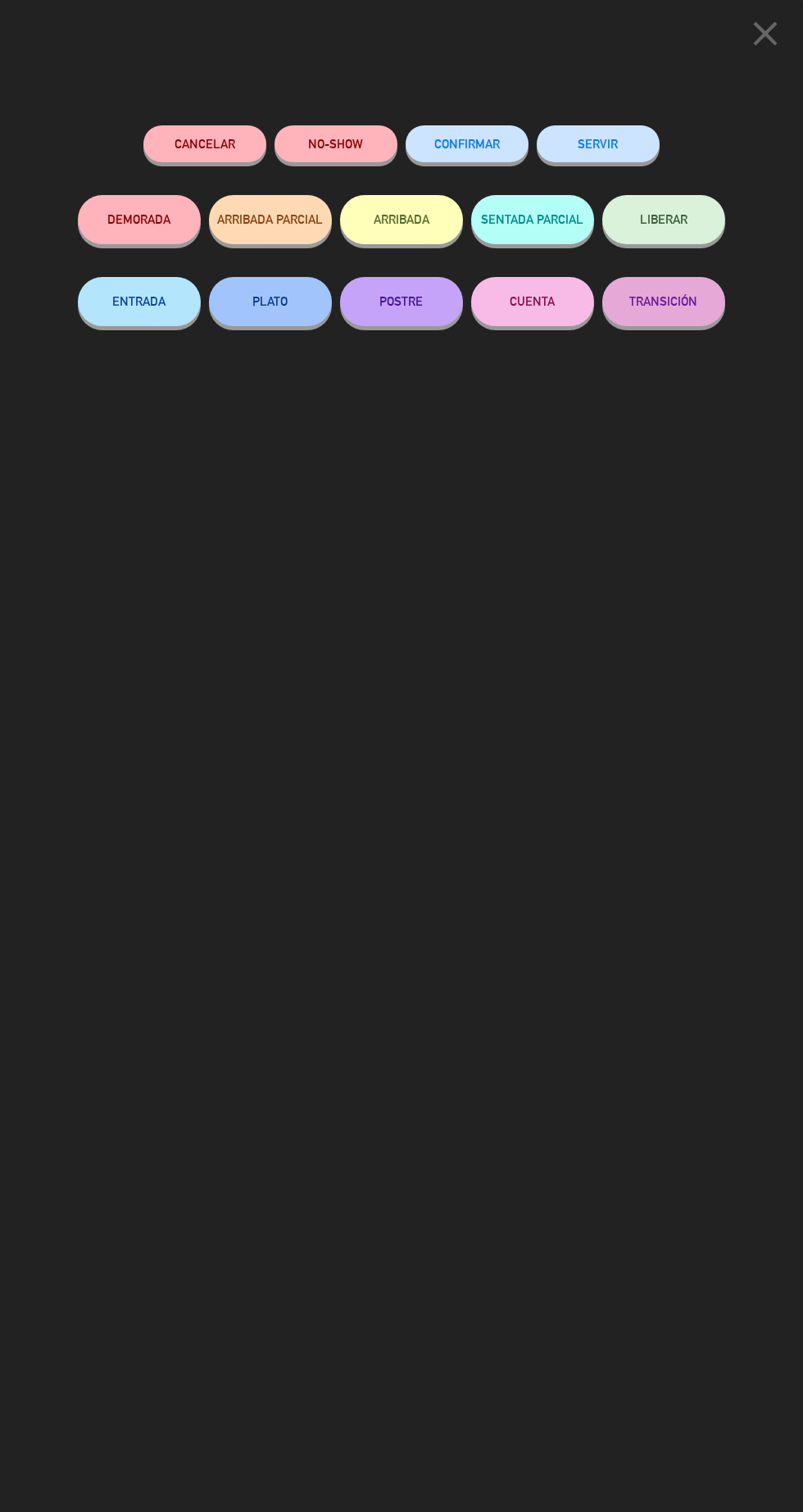
click at [628, 150] on button "SERVIR" at bounding box center [598, 144] width 123 height 37
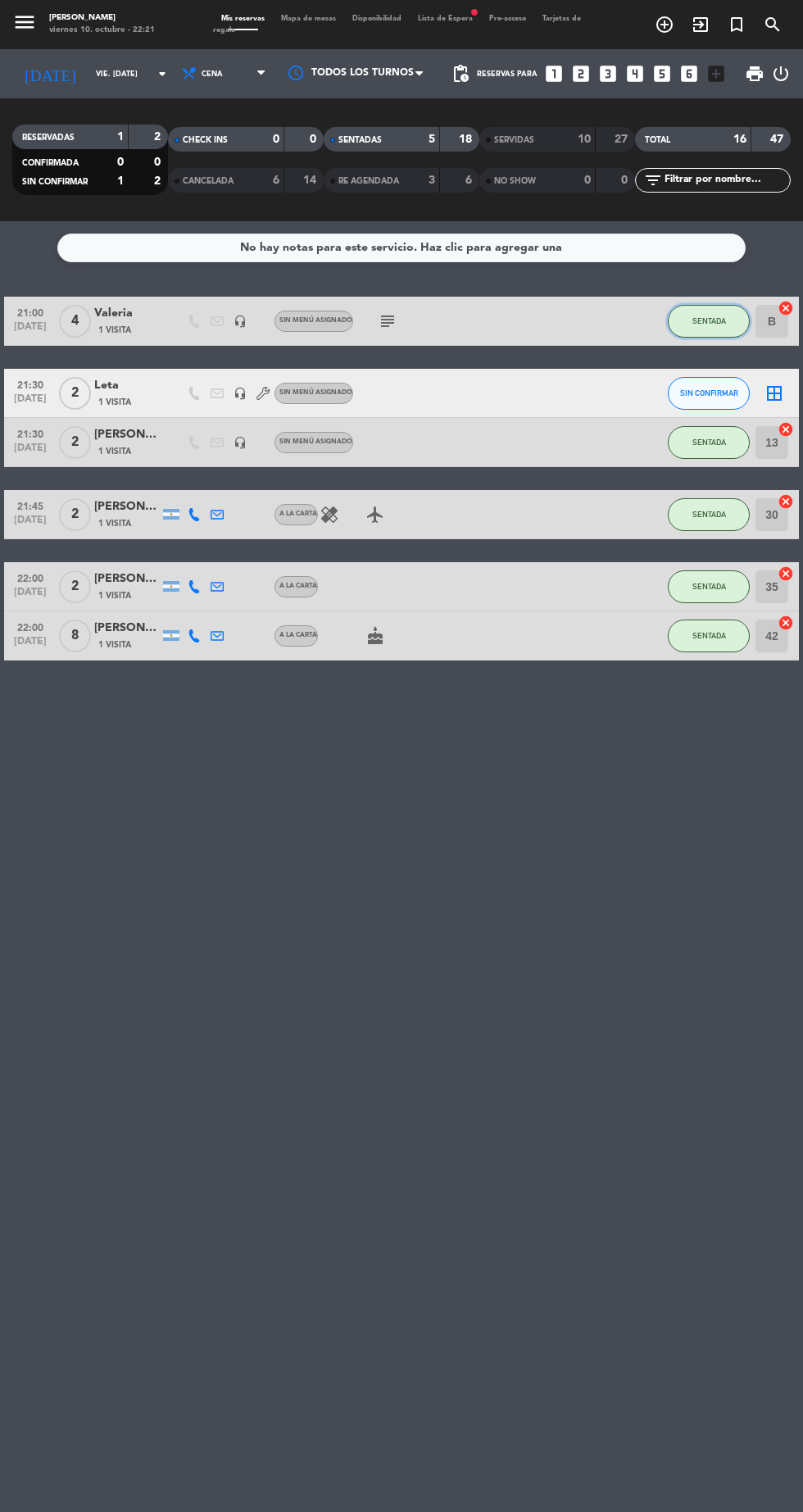
click at [728, 323] on button "SENTADA" at bounding box center [709, 321] width 82 height 33
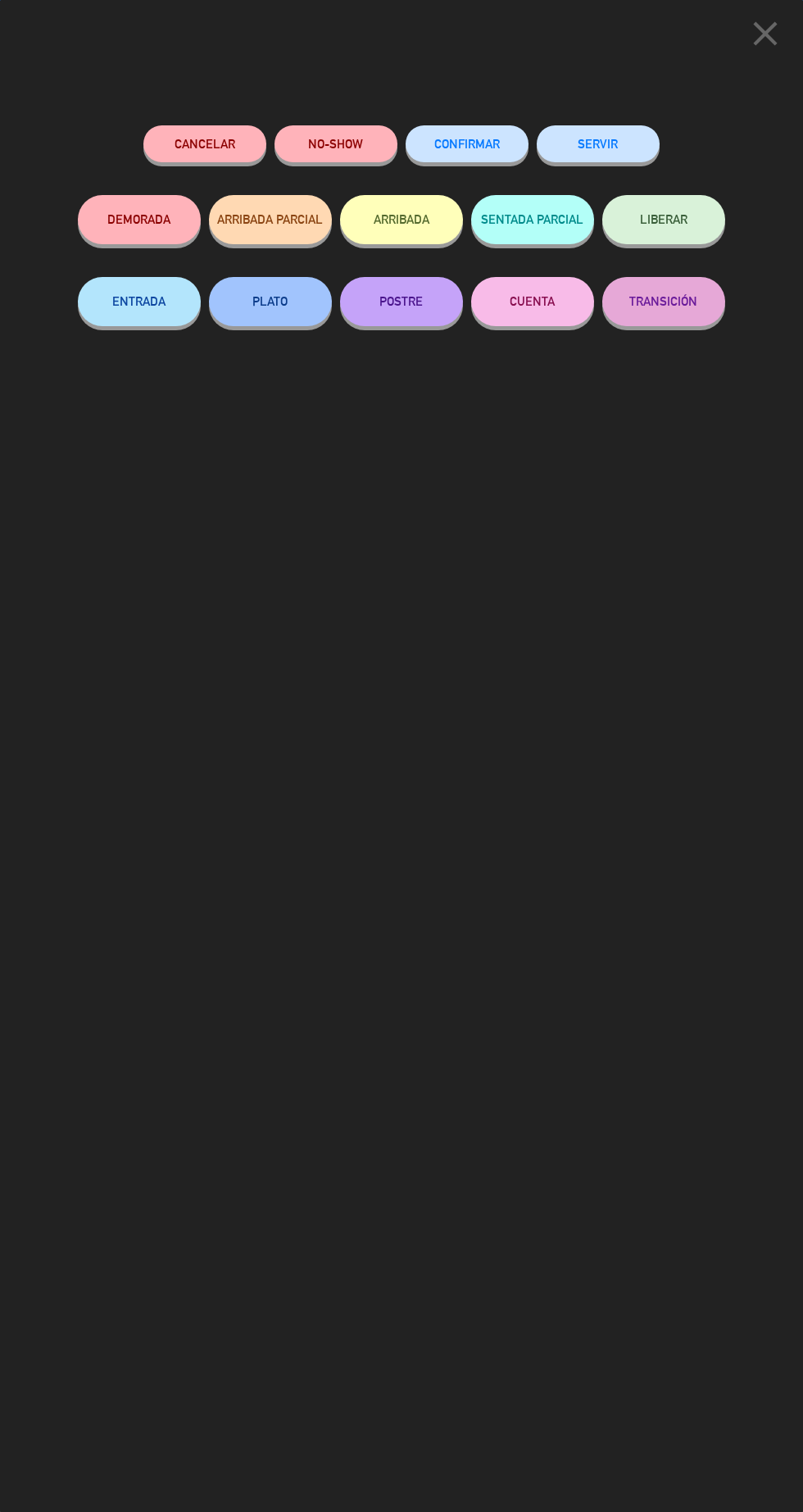
click at [650, 138] on button "SERVIR" at bounding box center [598, 144] width 123 height 37
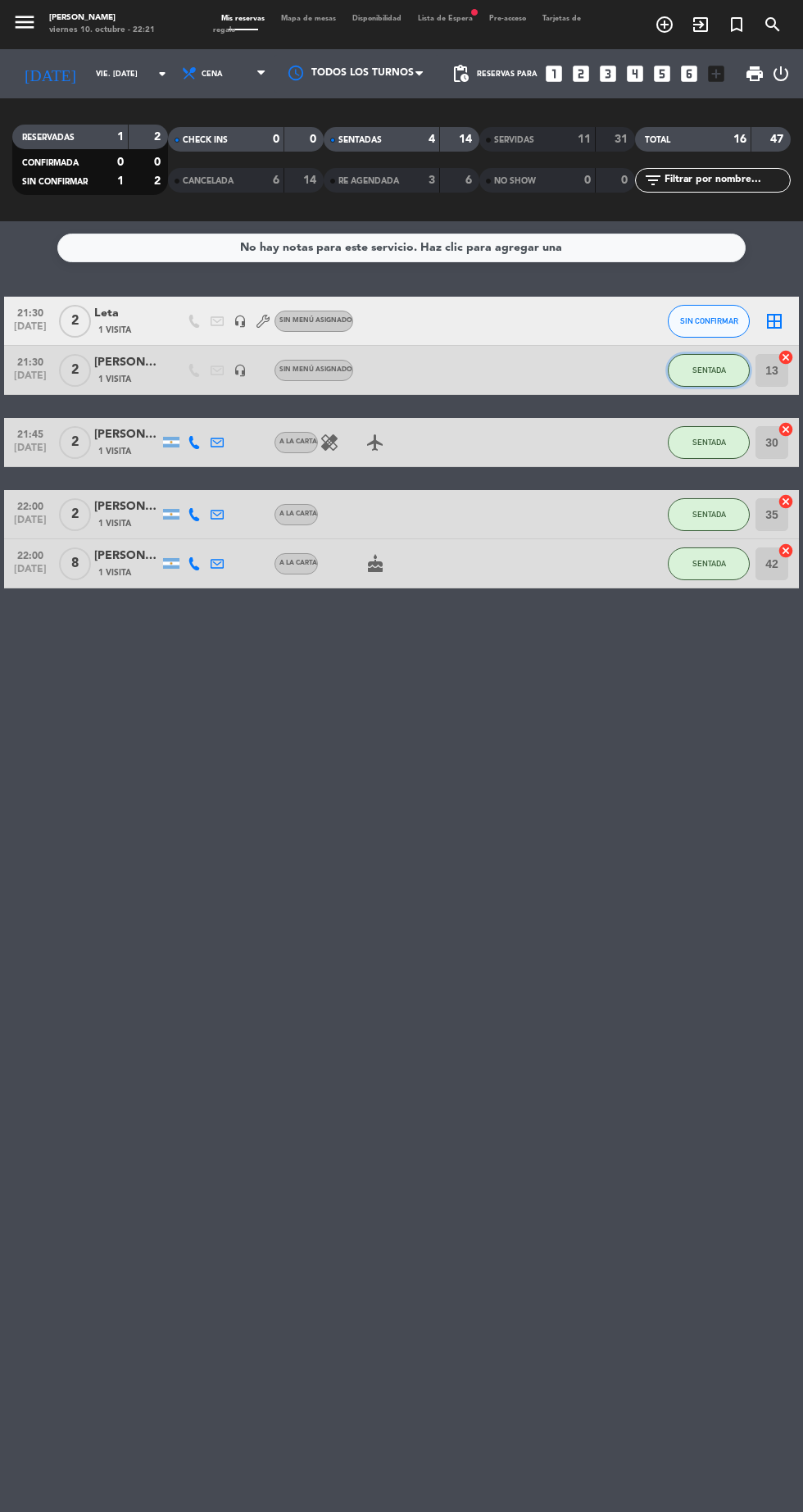
click at [710, 382] on button "SENTADA" at bounding box center [709, 370] width 82 height 33
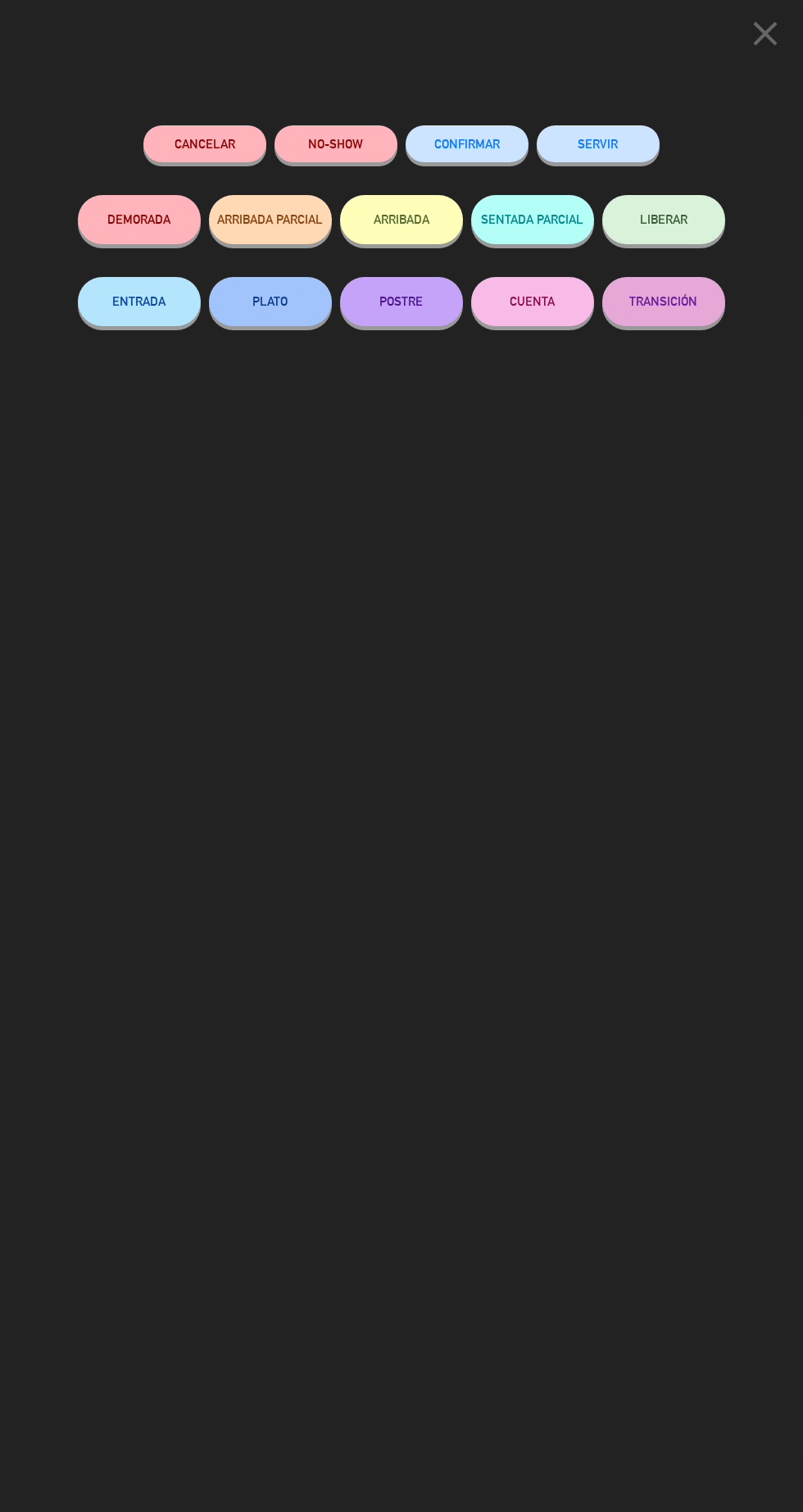
click at [628, 145] on button "SERVIR" at bounding box center [598, 144] width 123 height 37
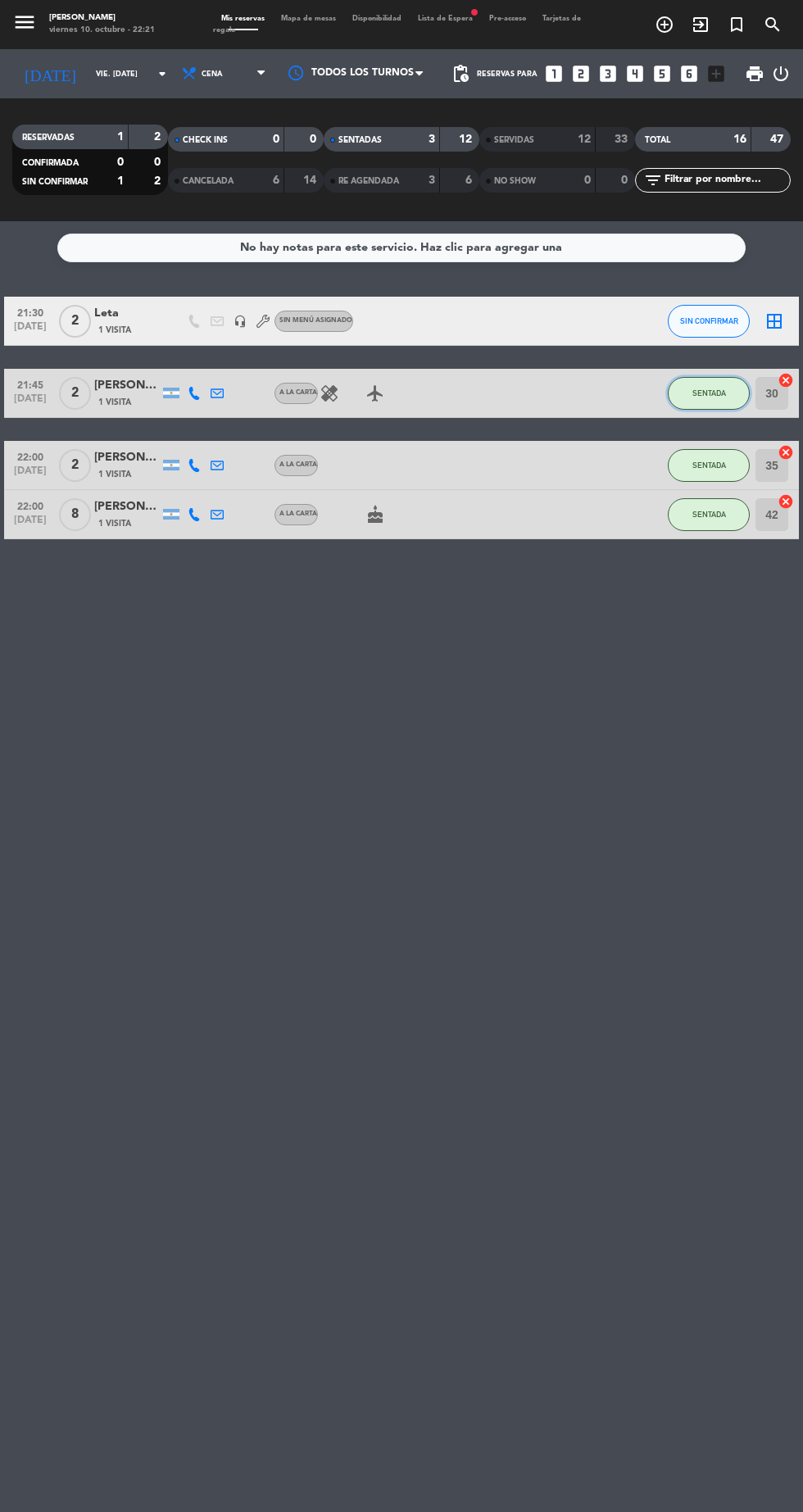
click at [735, 401] on button "SENTADA" at bounding box center [709, 393] width 82 height 33
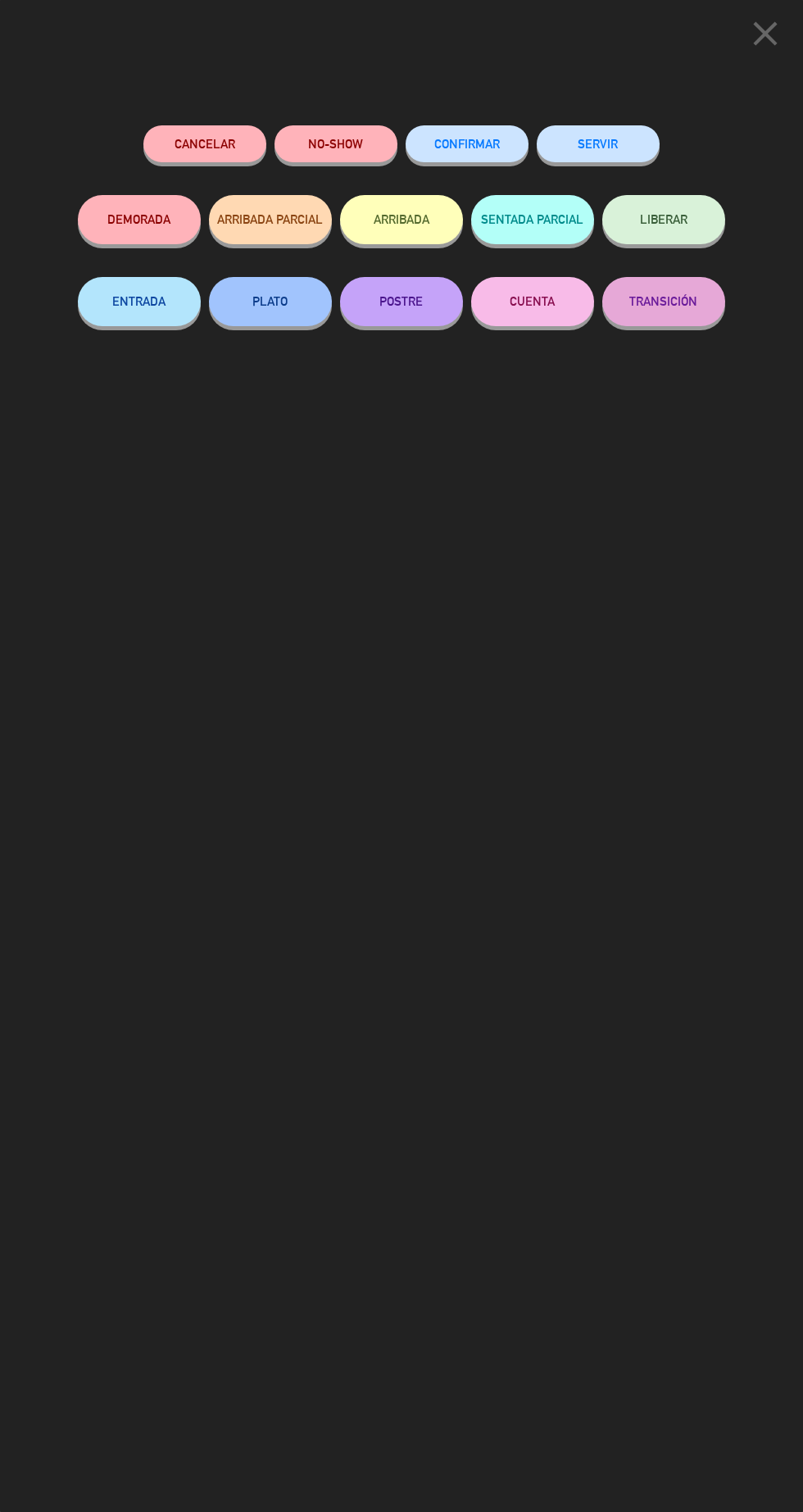
click at [625, 146] on button "SERVIR" at bounding box center [598, 144] width 123 height 37
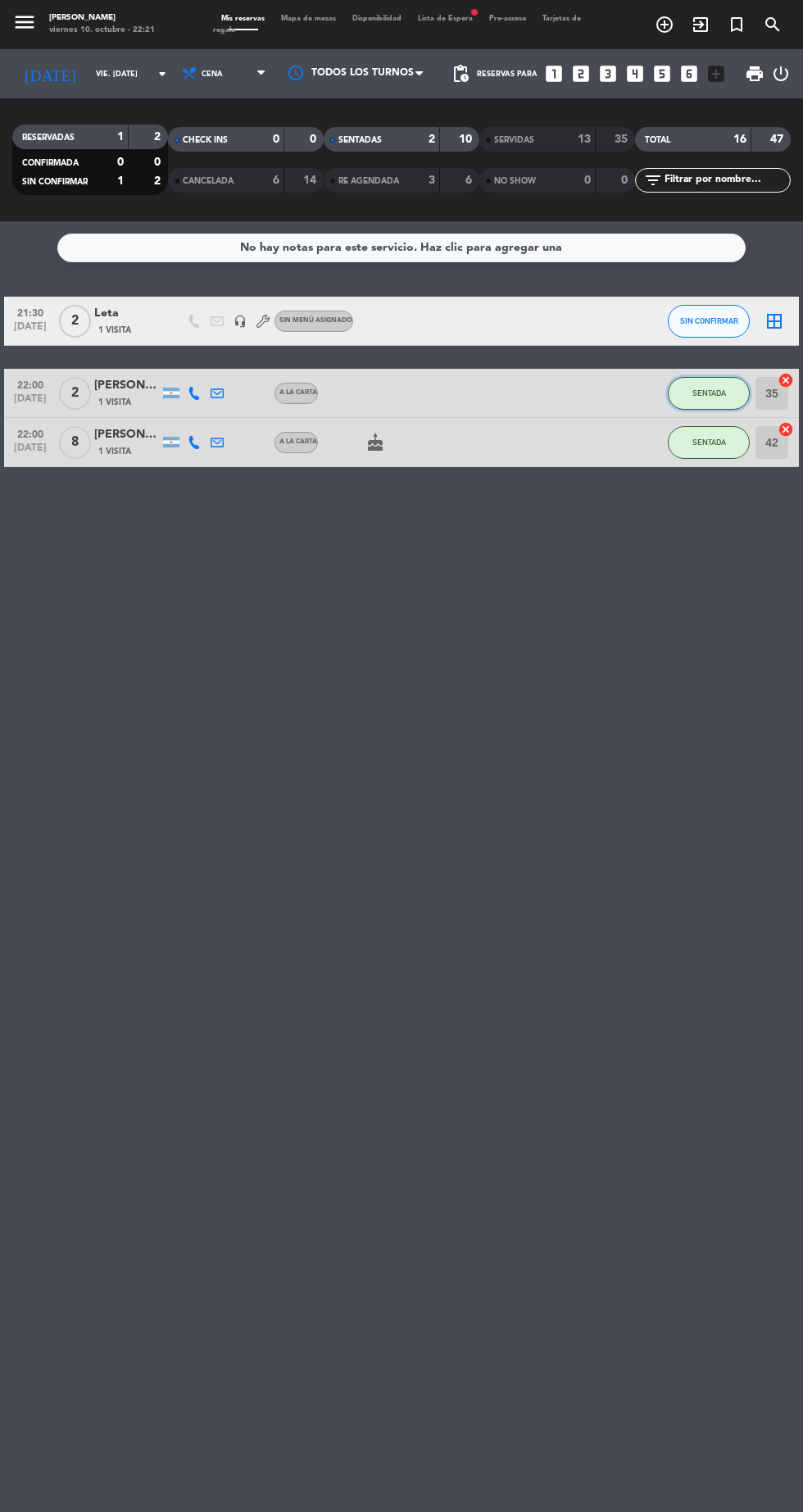
click at [717, 402] on button "SENTADA" at bounding box center [709, 393] width 82 height 33
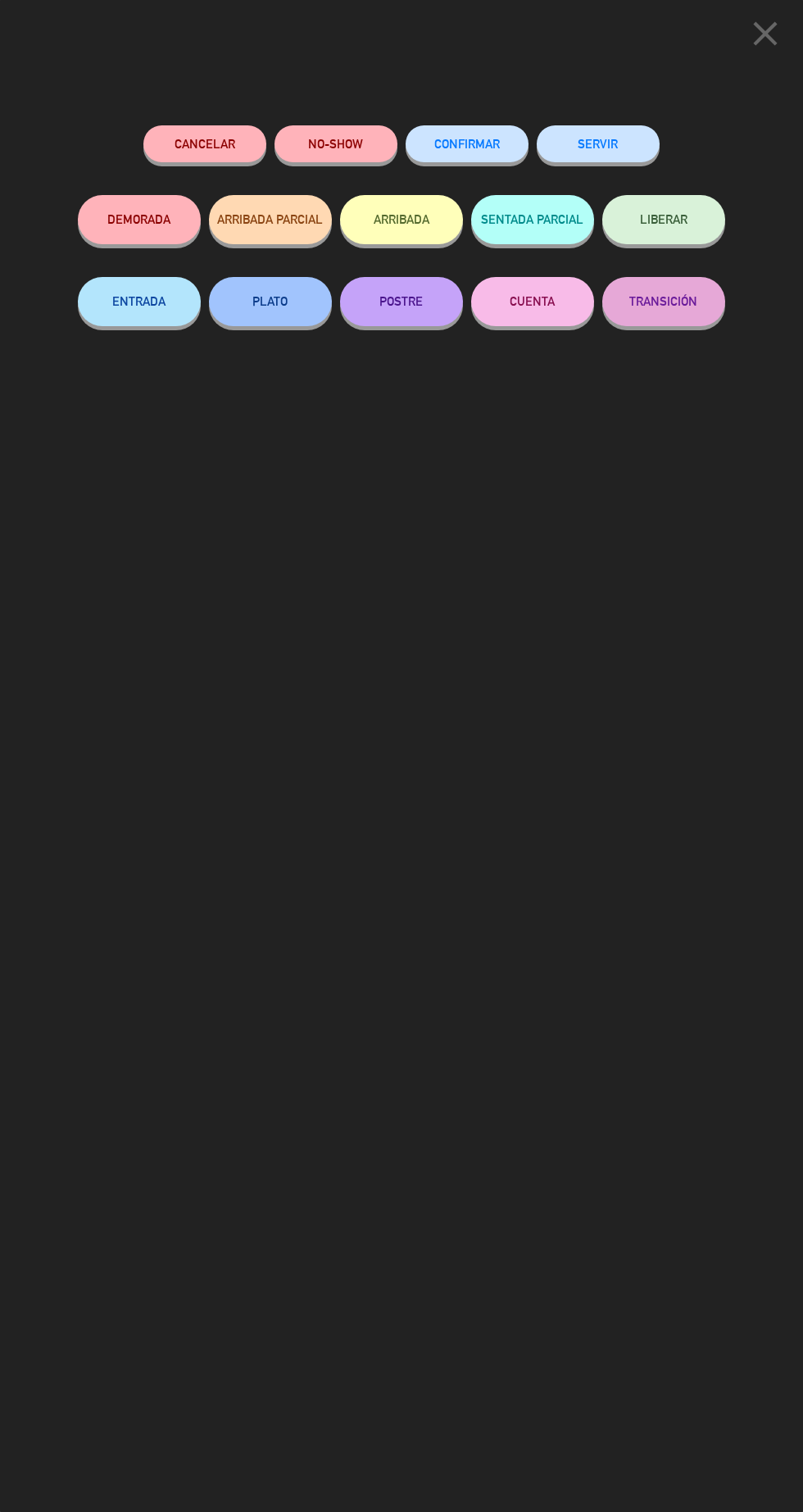
click at [628, 154] on button "SERVIR" at bounding box center [598, 144] width 123 height 37
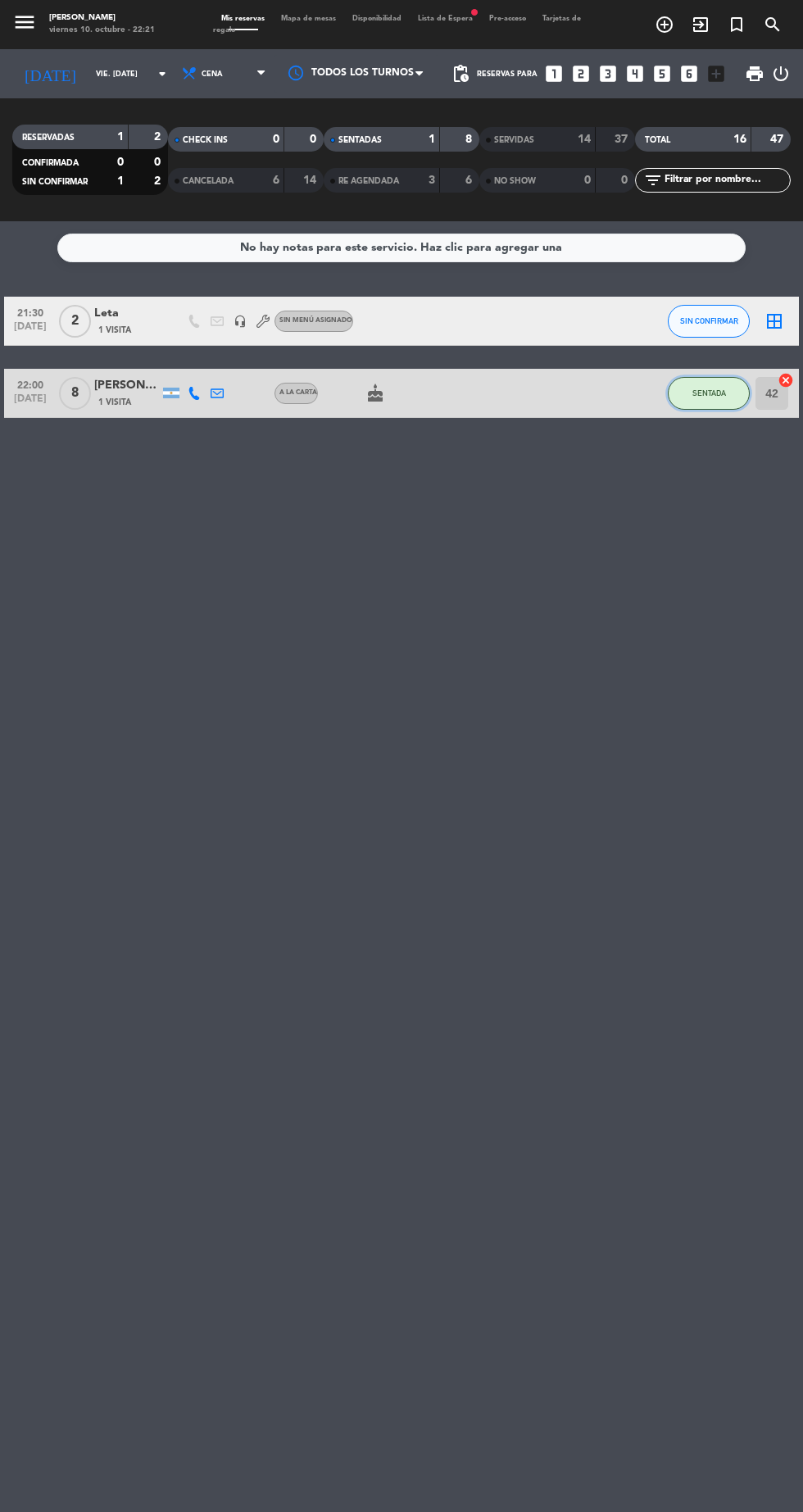
click at [732, 406] on button "SENTADA" at bounding box center [709, 393] width 82 height 33
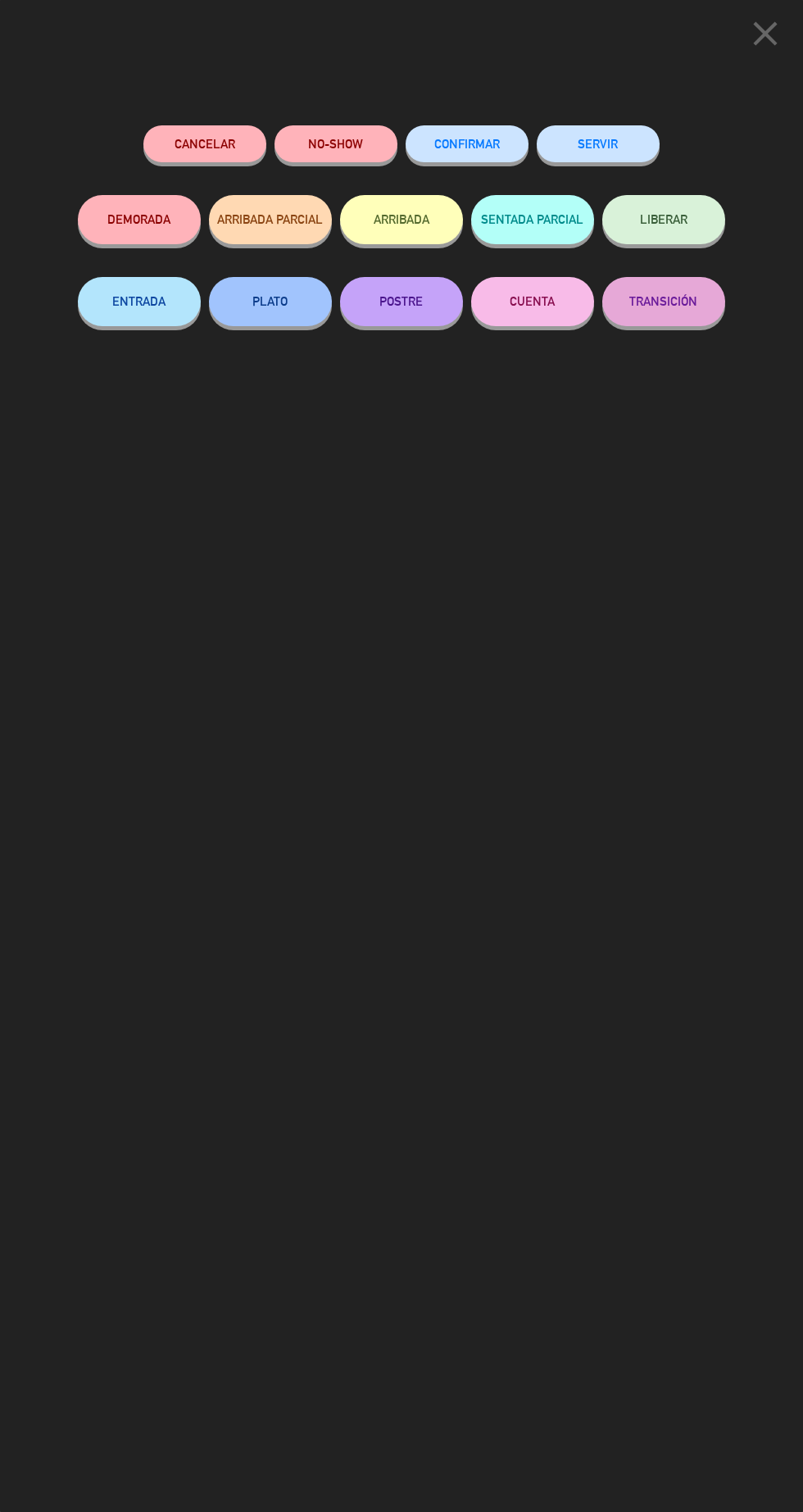
click at [631, 152] on button "SERVIR" at bounding box center [598, 144] width 123 height 37
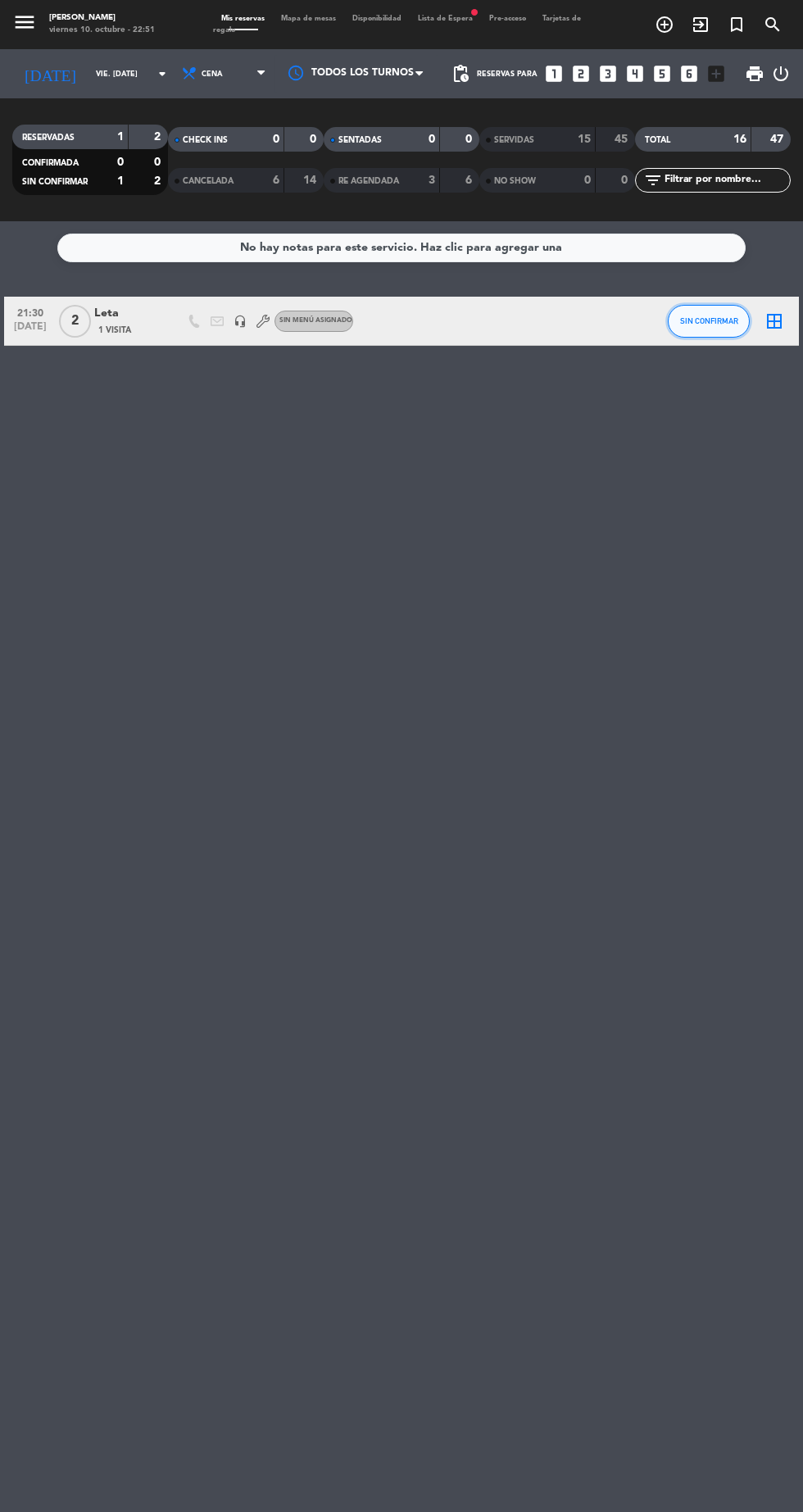
click at [737, 320] on span "SIN CONFIRMAR" at bounding box center [710, 321] width 58 height 9
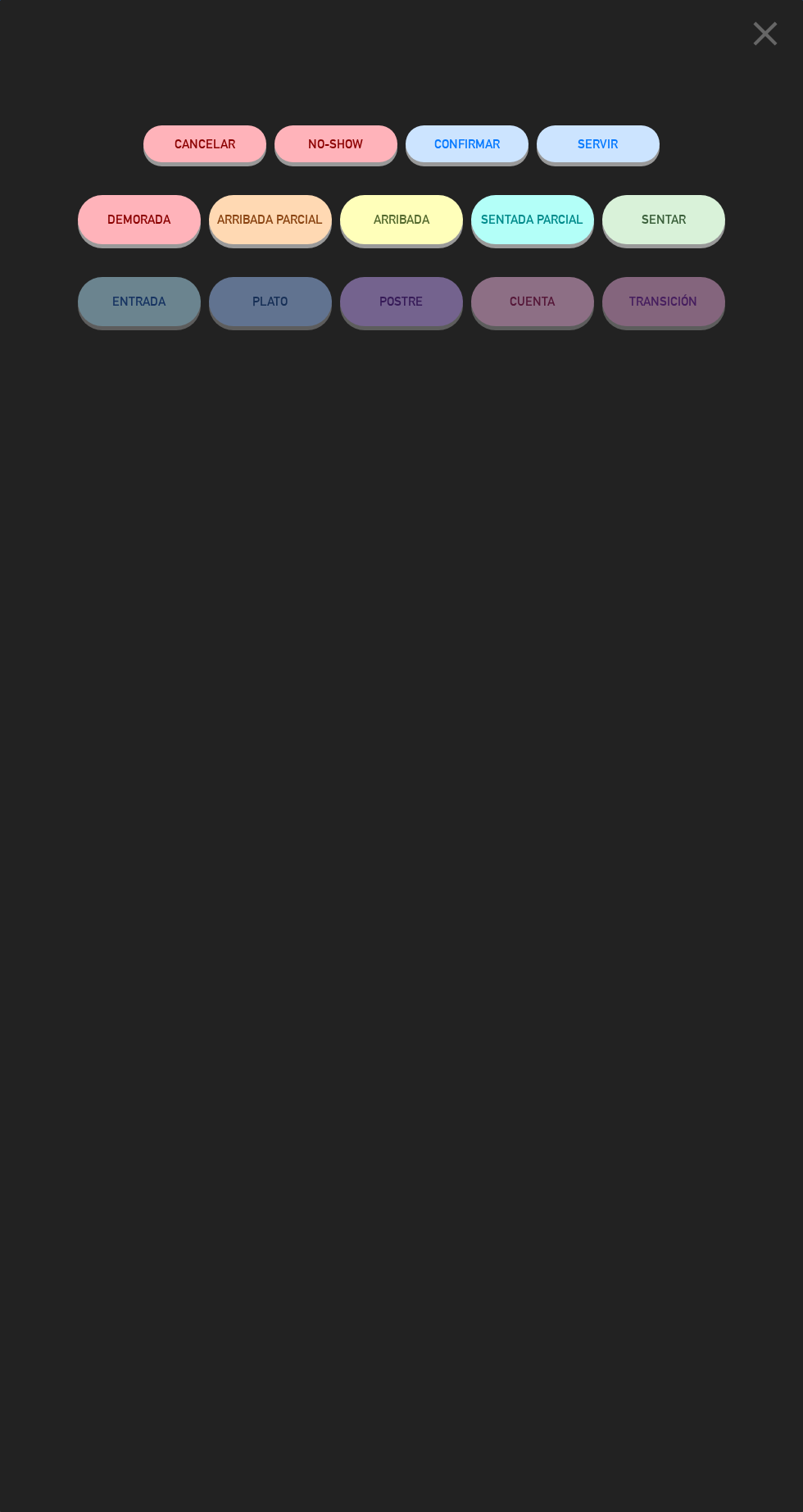
click at [681, 240] on button "SENTAR" at bounding box center [664, 219] width 123 height 49
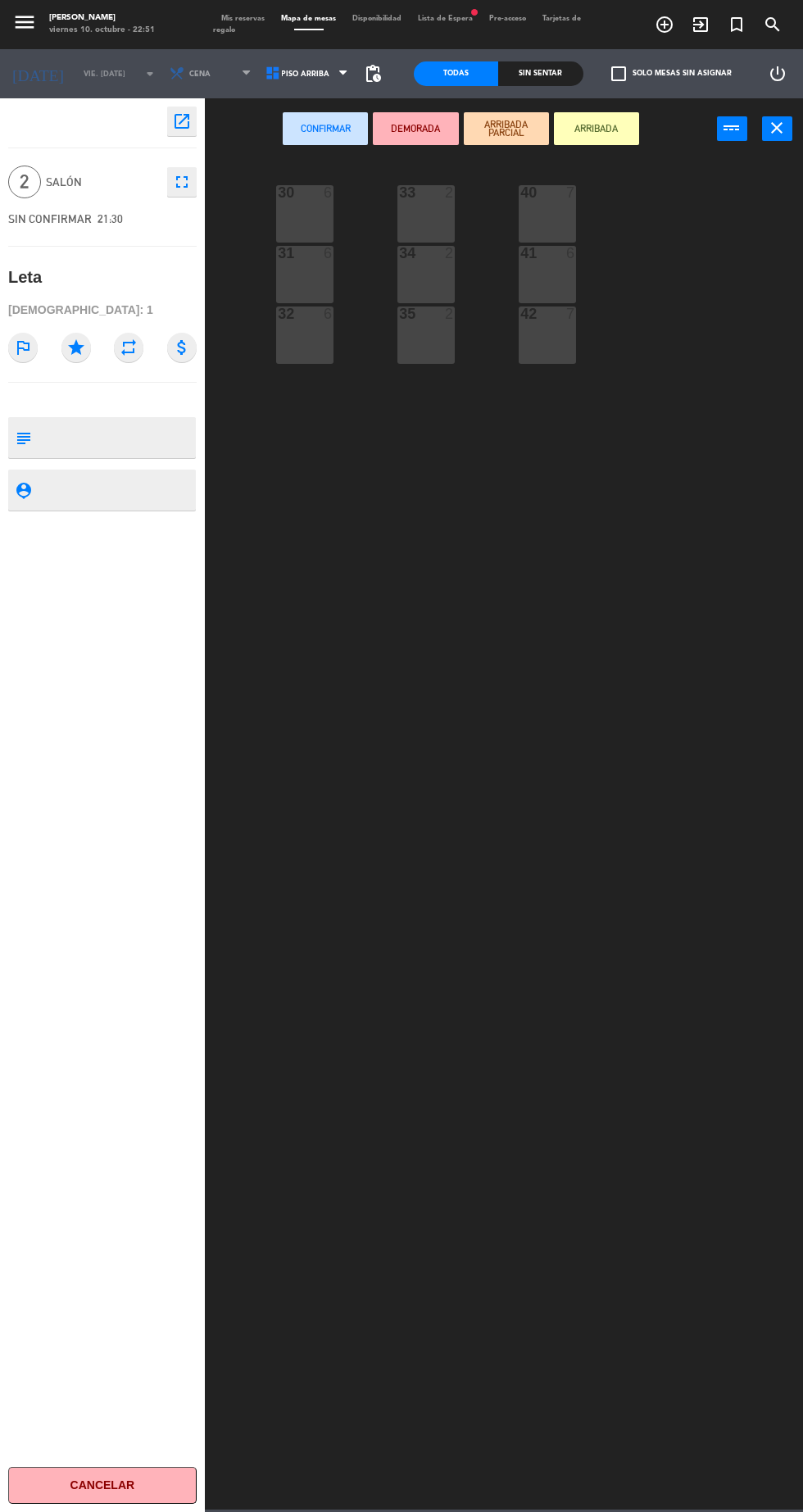
click at [553, 233] on div "40 7" at bounding box center [547, 213] width 57 height 57
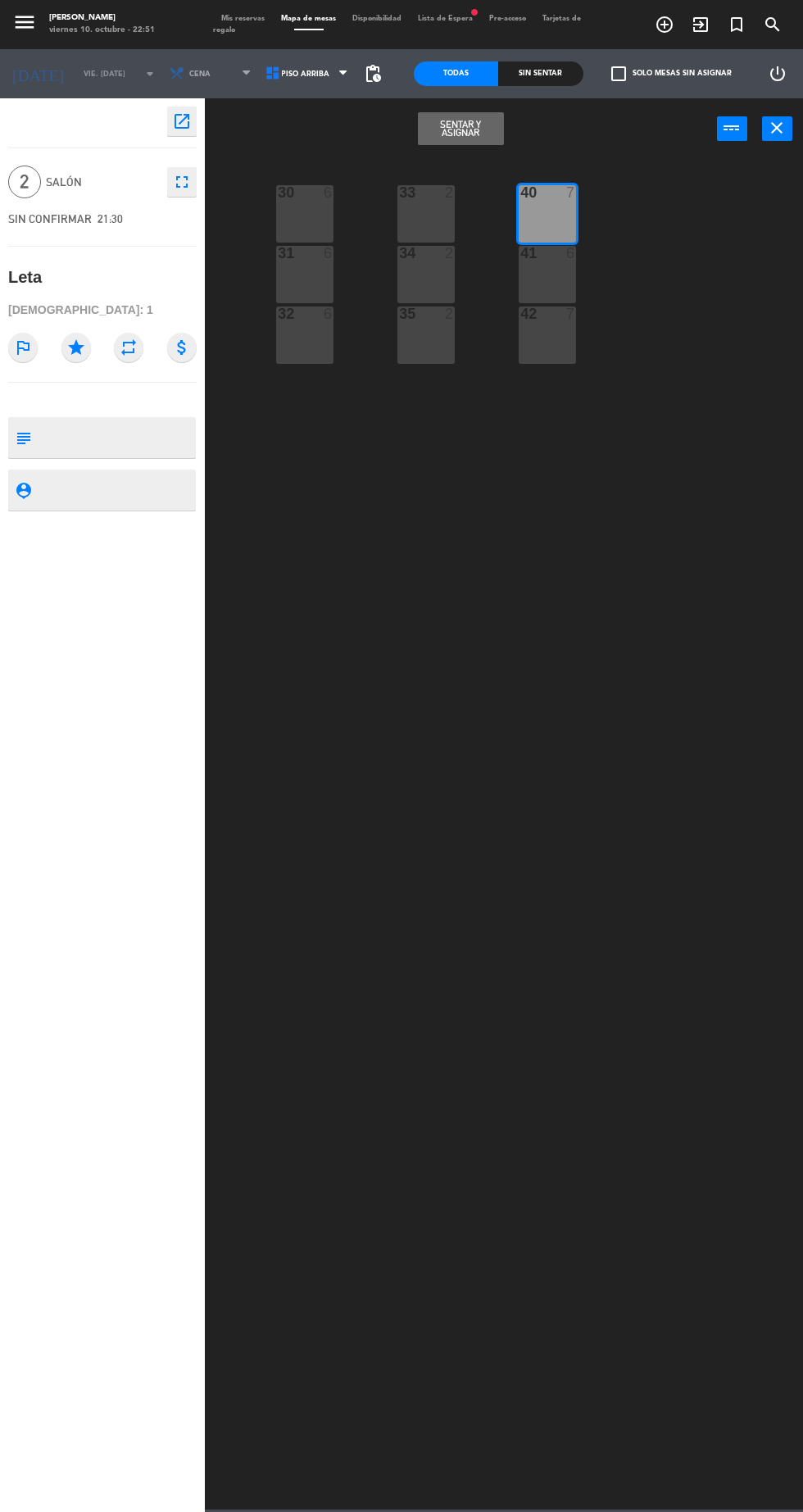
click at [445, 120] on button "Sentar y Asignar" at bounding box center [460, 128] width 86 height 33
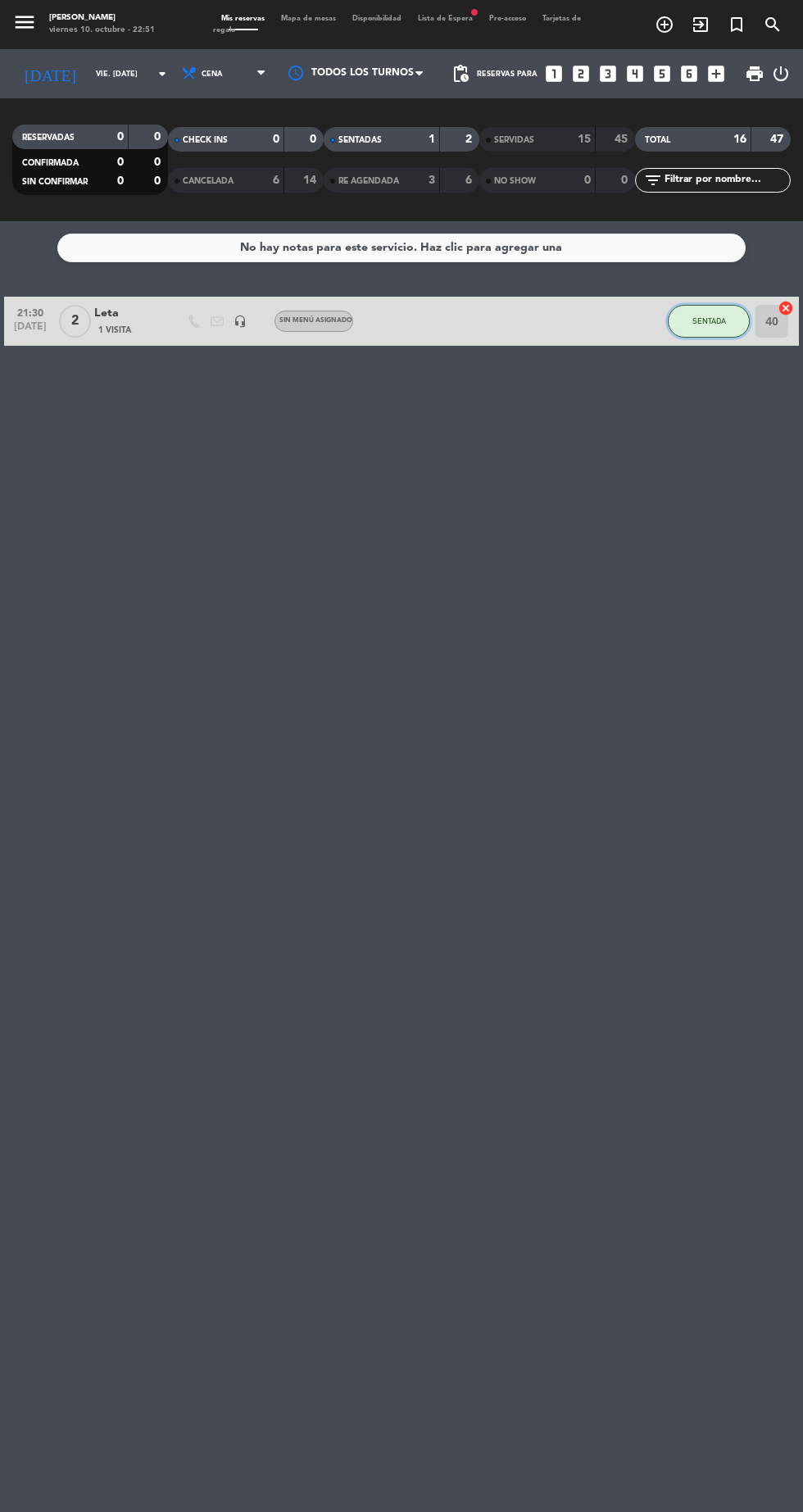
click at [709, 321] on span "SENTADA" at bounding box center [710, 321] width 33 height 9
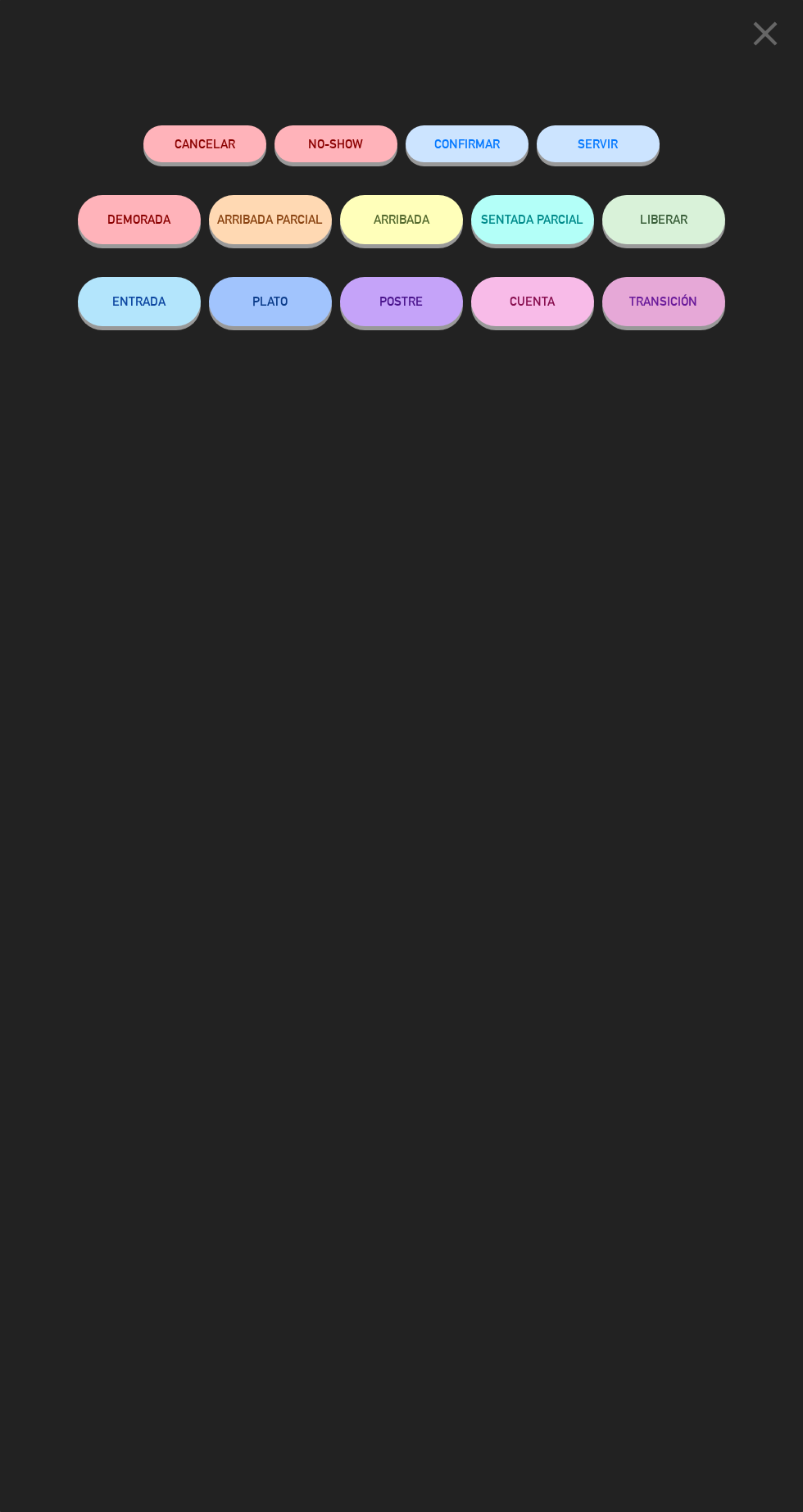
click at [615, 139] on button "SERVIR" at bounding box center [598, 144] width 123 height 37
